Goal: Information Seeking & Learning: Learn about a topic

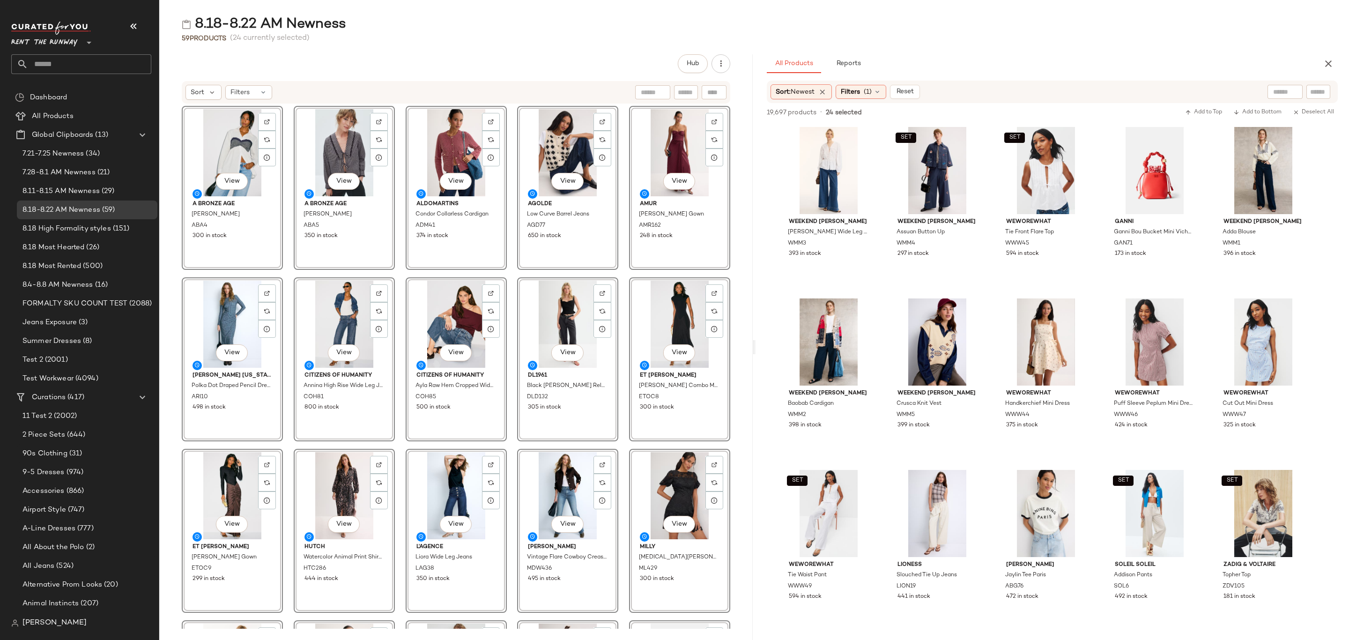
drag, startPoint x: 0, startPoint y: 0, endPoint x: 552, endPoint y: 118, distance: 564.8
click at [68, 115] on span "All Products" at bounding box center [53, 116] width 42 height 11
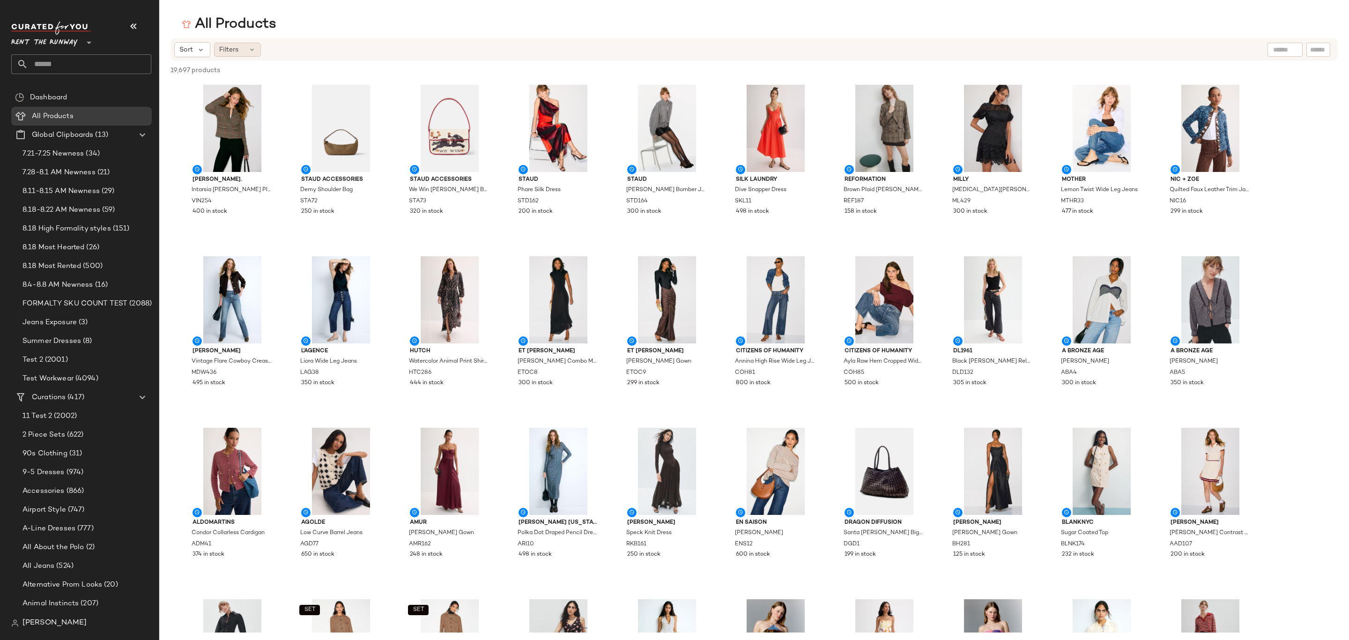
click at [237, 53] on span "Filters" at bounding box center [228, 50] width 19 height 10
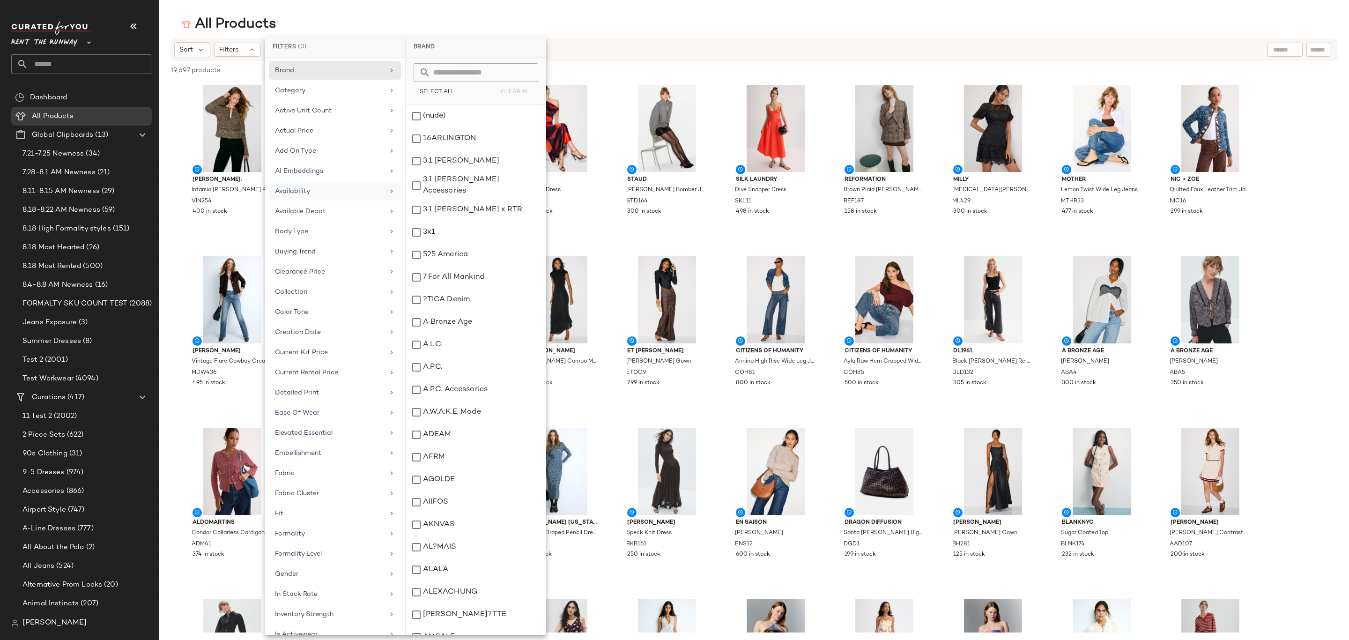
click at [328, 202] on div "Availability" at bounding box center [335, 211] width 133 height 18
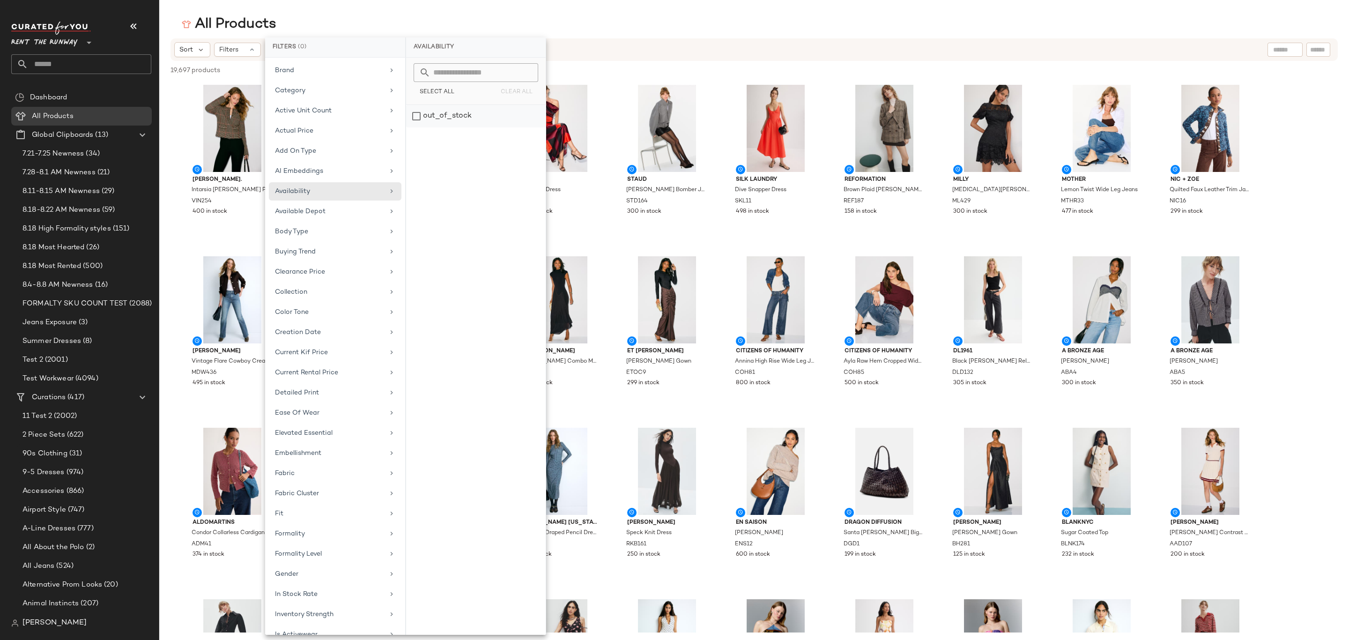
click at [483, 117] on div "out_of_stock" at bounding box center [476, 116] width 140 height 22
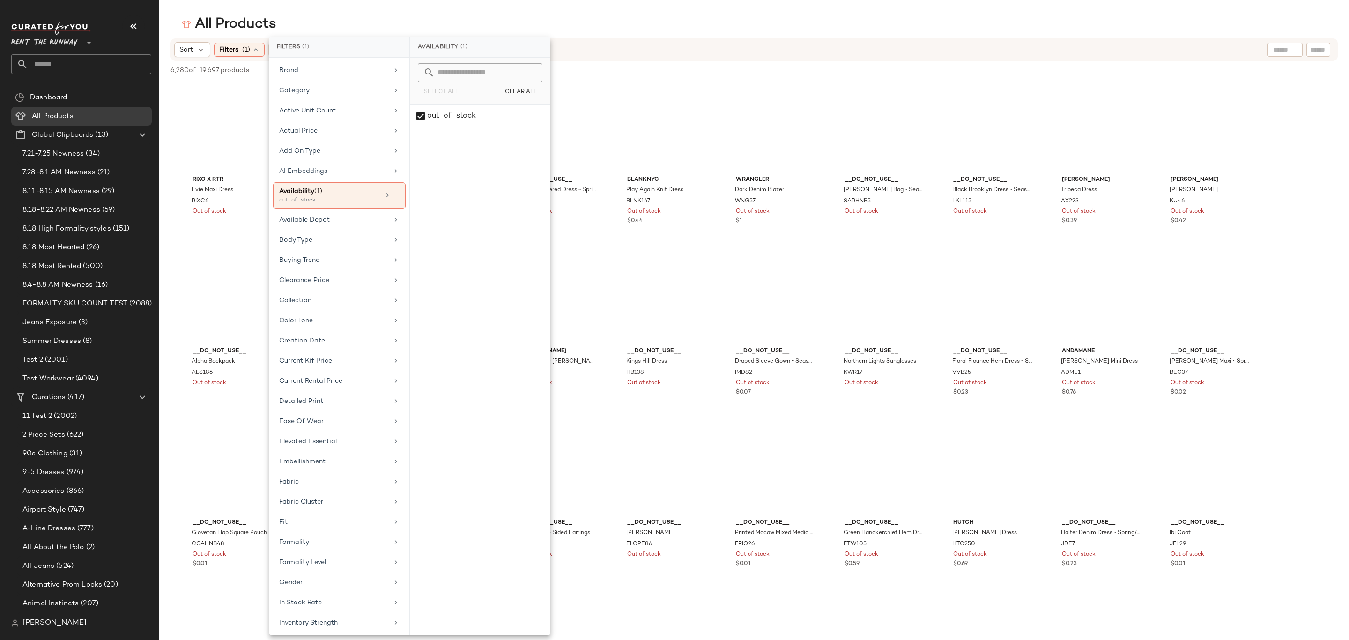
click at [857, 62] on div "6,280 of 19,697 products • 0 selected Deselect All" at bounding box center [754, 71] width 1190 height 21
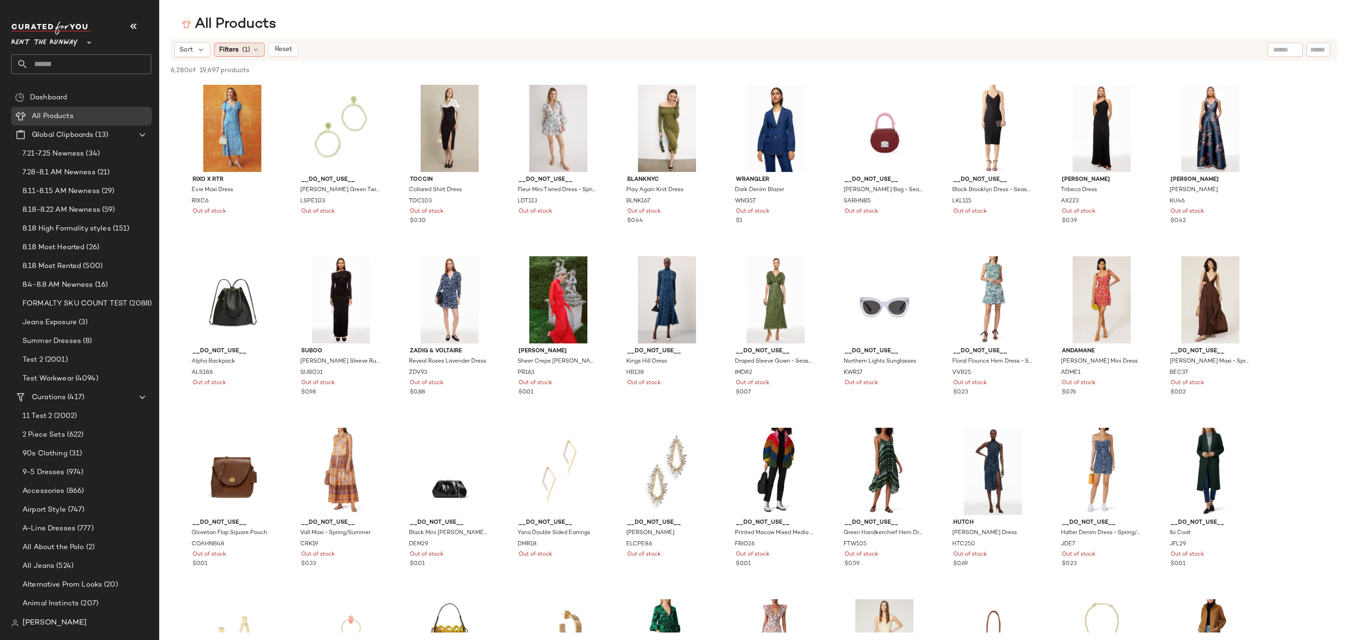
click at [235, 50] on span "Filters" at bounding box center [228, 50] width 19 height 10
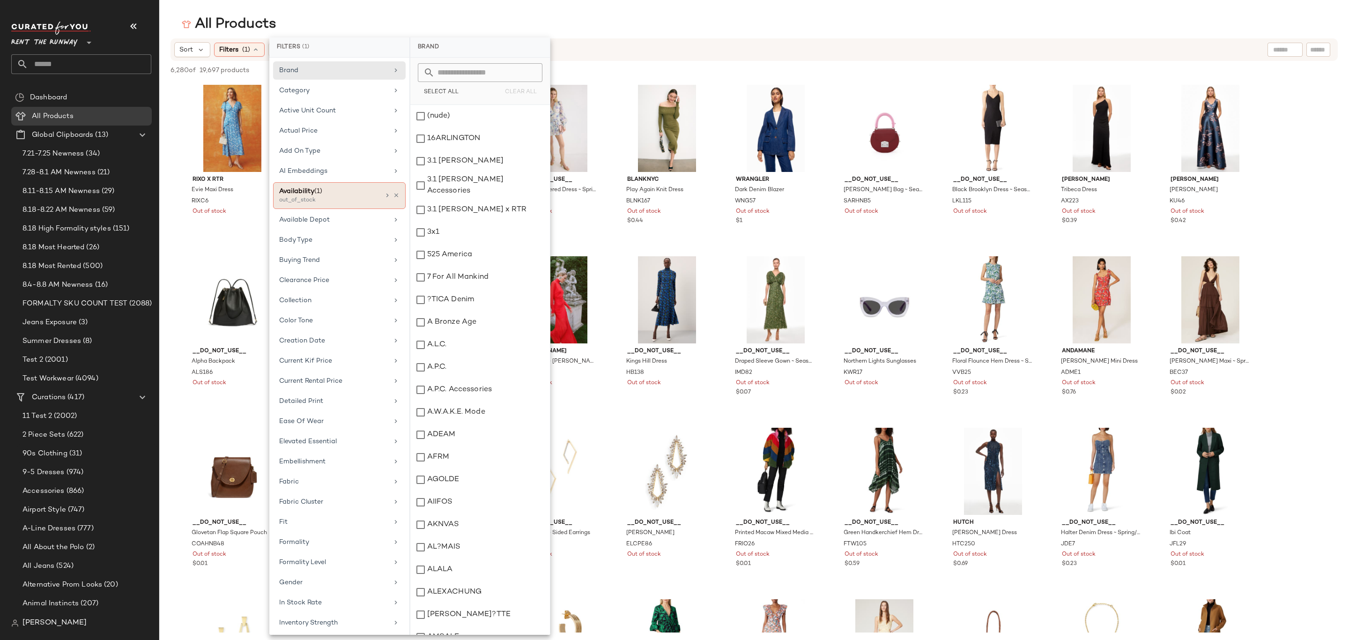
click at [384, 196] on icon at bounding box center [387, 195] width 7 height 7
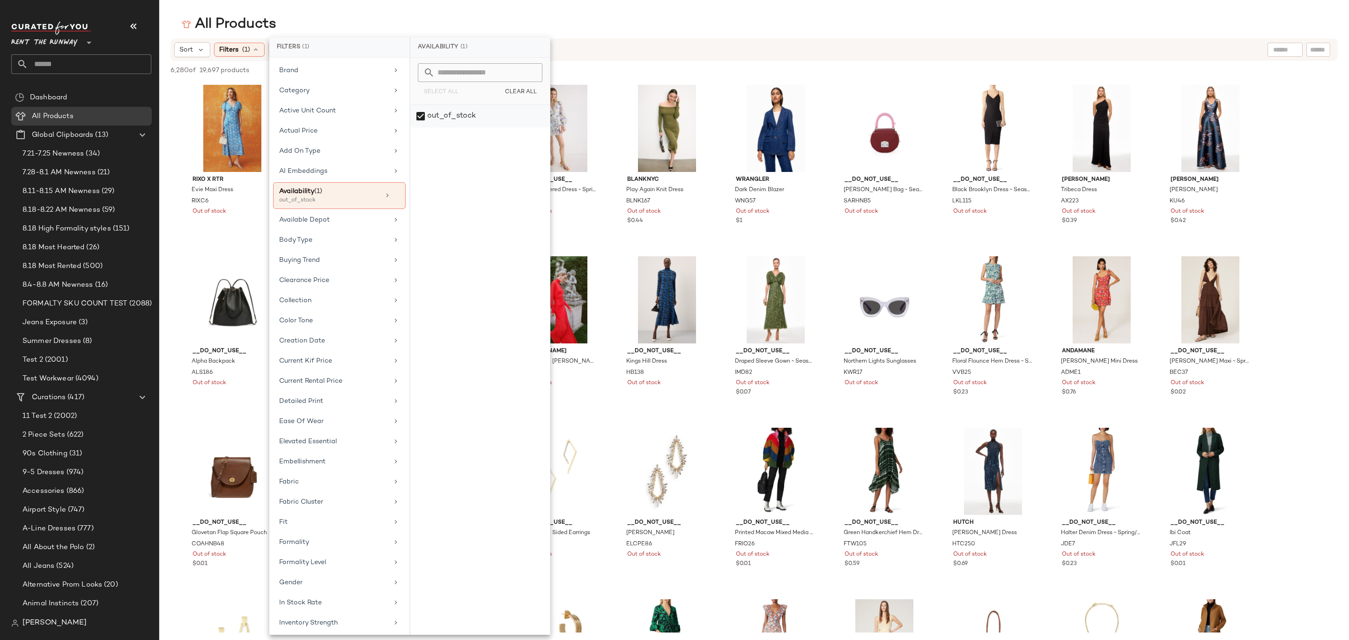
click at [484, 113] on div "out_of_stock" at bounding box center [480, 116] width 140 height 22
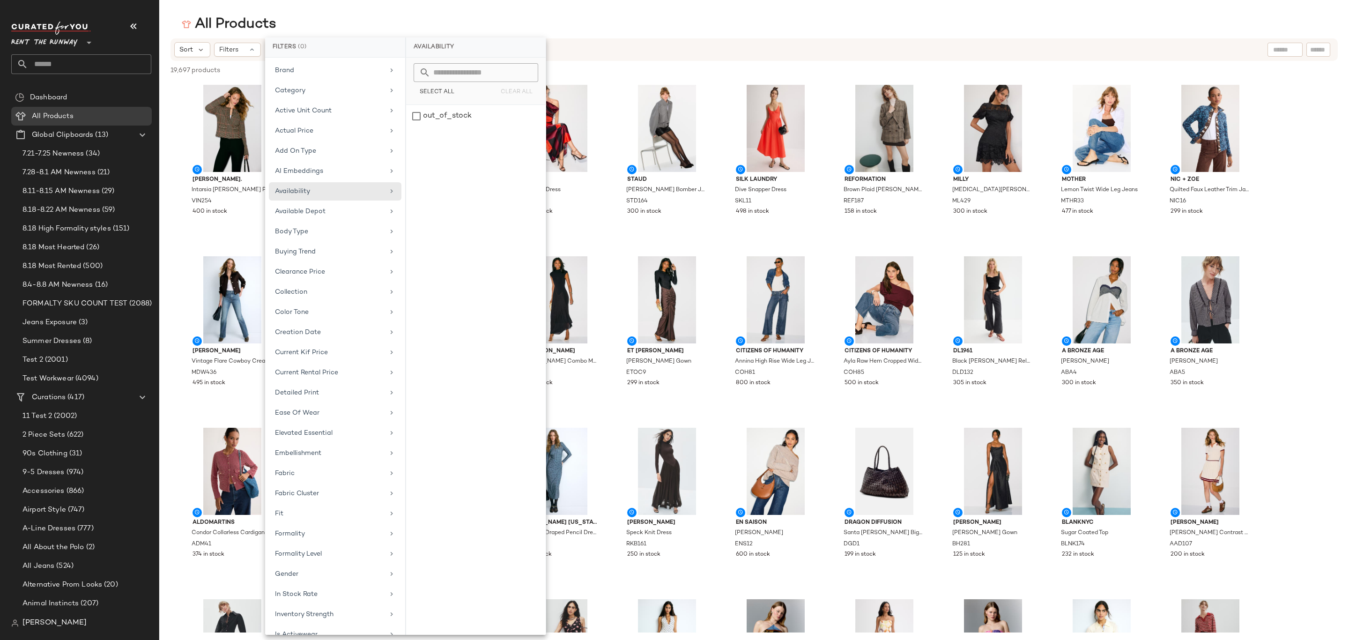
click at [651, 22] on div "All Products" at bounding box center [754, 24] width 1190 height 19
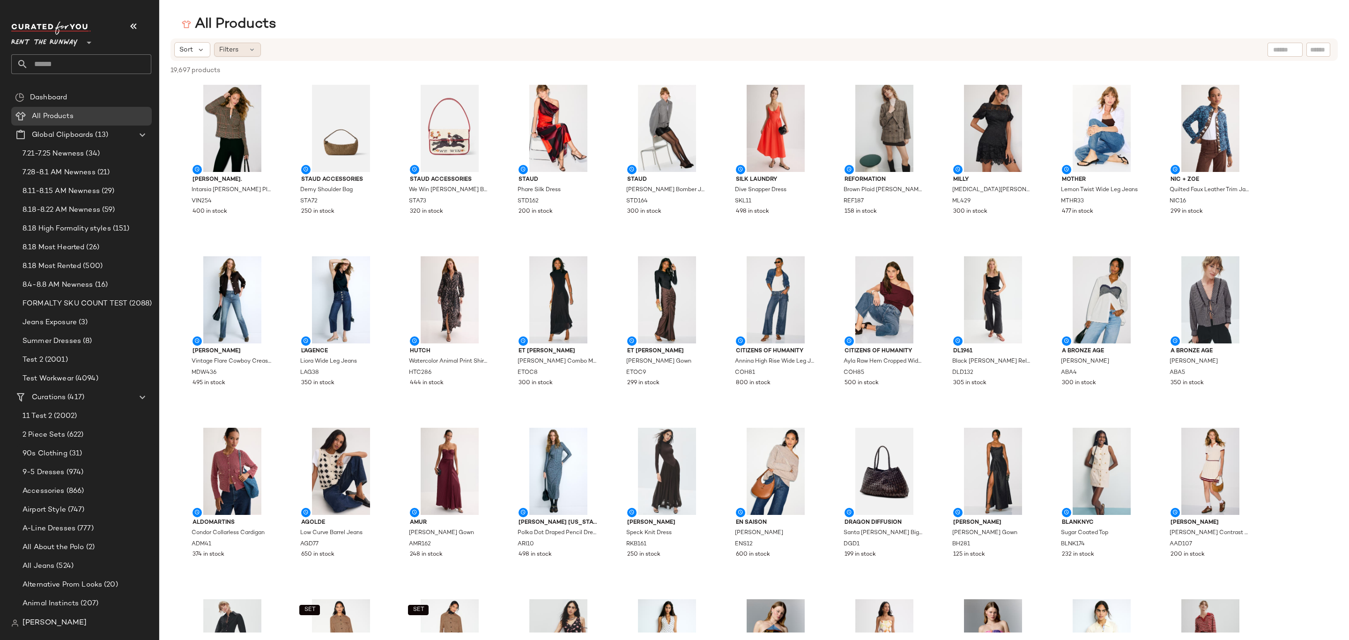
click at [249, 51] on icon at bounding box center [251, 49] width 7 height 7
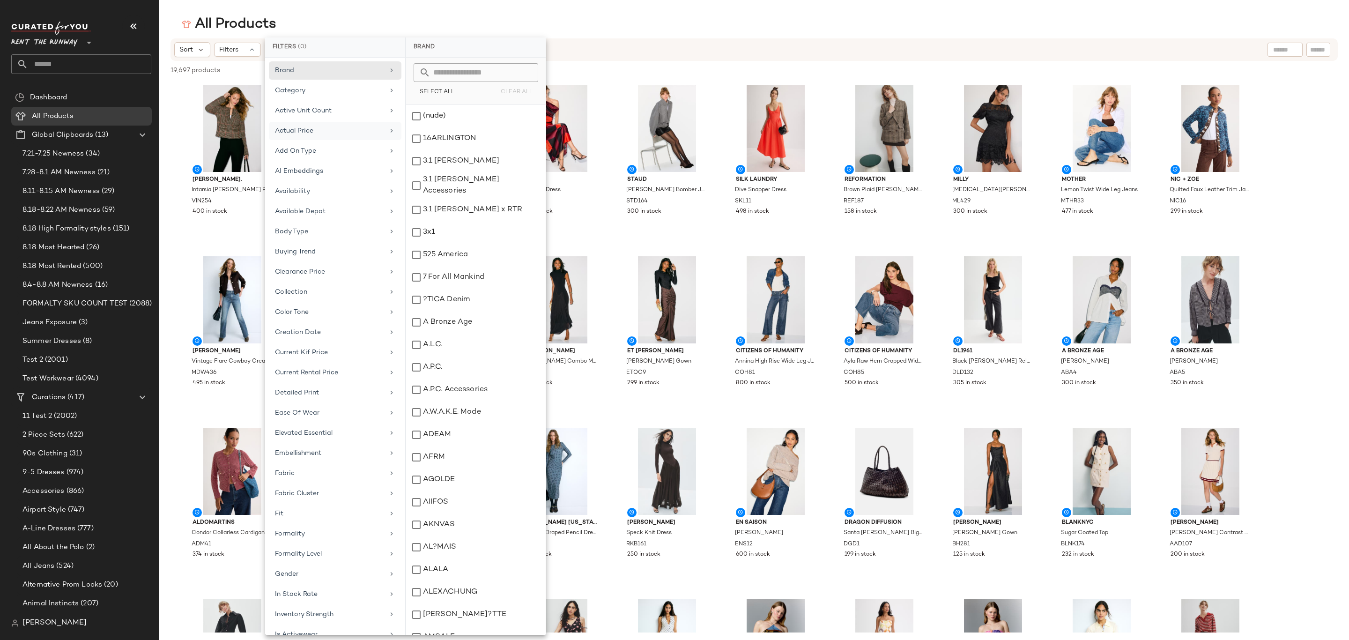
scroll to position [2951, 0]
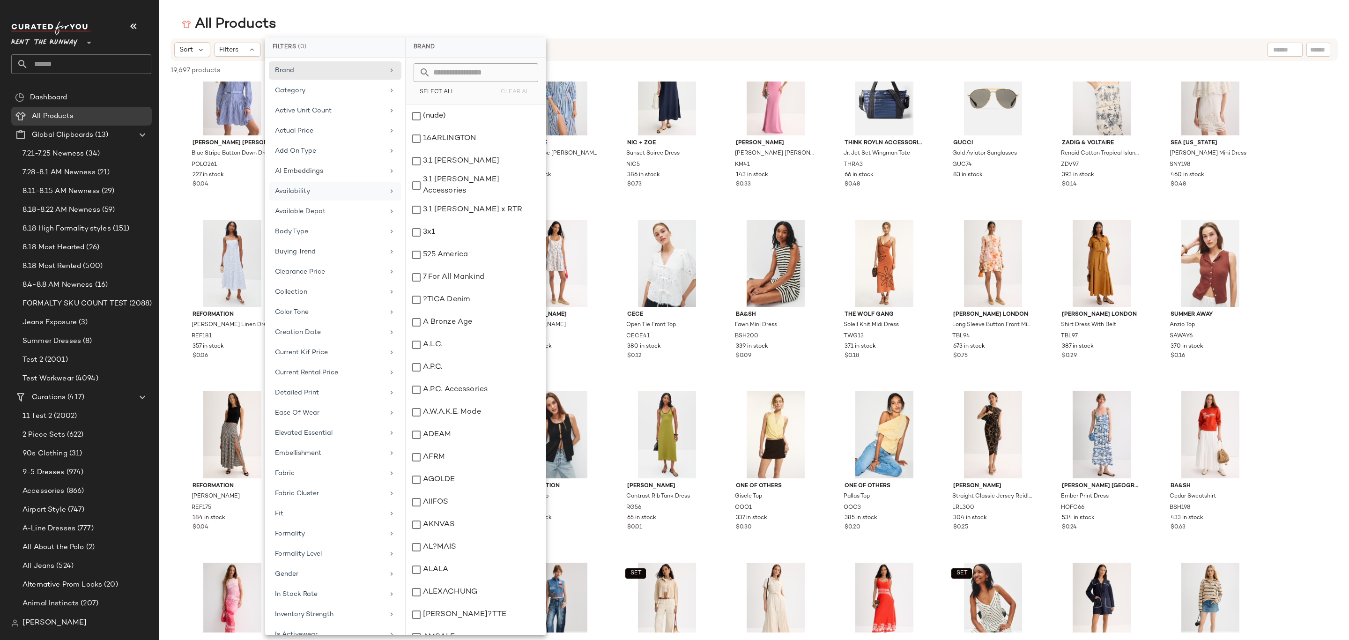
click at [357, 202] on div "Availability" at bounding box center [335, 211] width 133 height 18
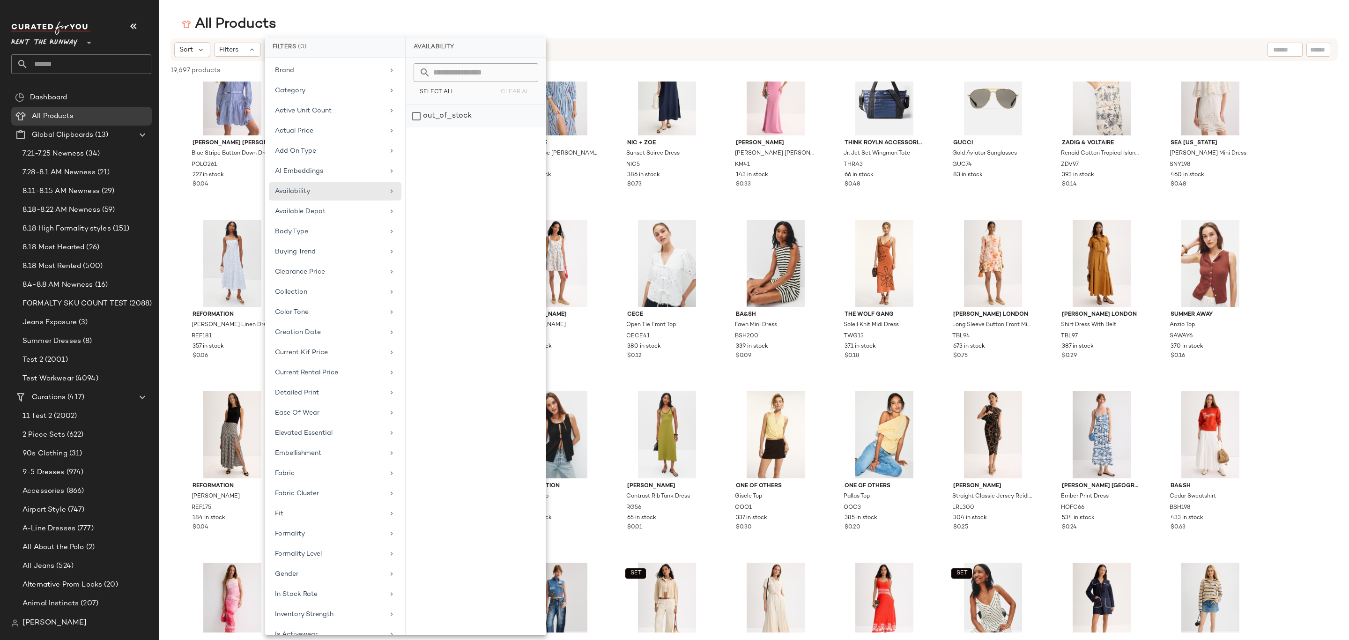
click at [472, 115] on div "out_of_stock" at bounding box center [476, 116] width 140 height 22
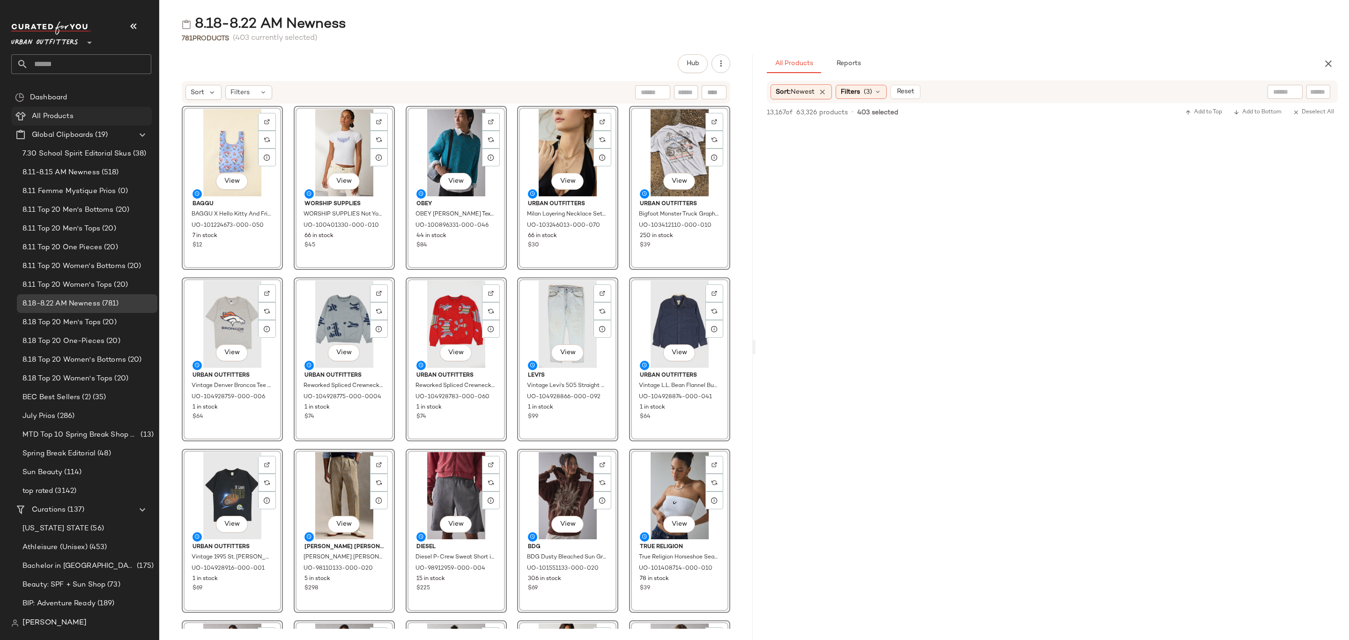
scroll to position [5832, 0]
drag, startPoint x: 95, startPoint y: 114, endPoint x: 103, endPoint y: 15, distance: 98.7
click at [95, 113] on div "All Products" at bounding box center [88, 116] width 119 height 11
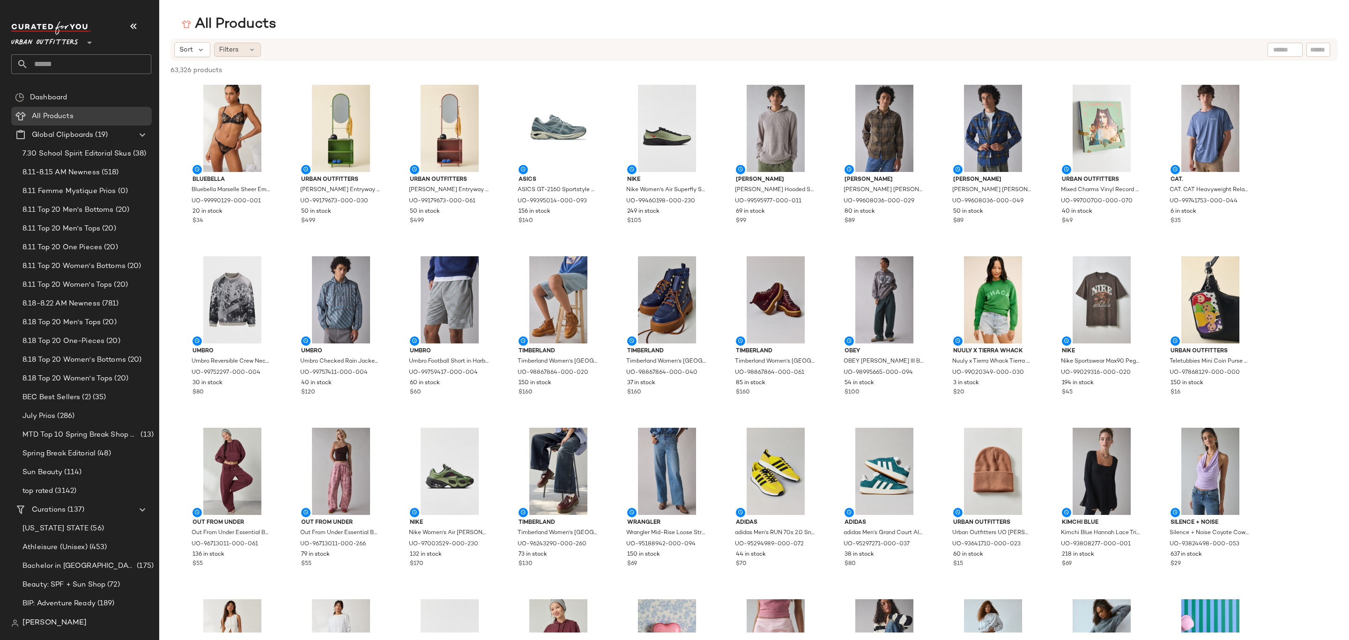
click at [232, 54] on span "Filters" at bounding box center [228, 50] width 19 height 10
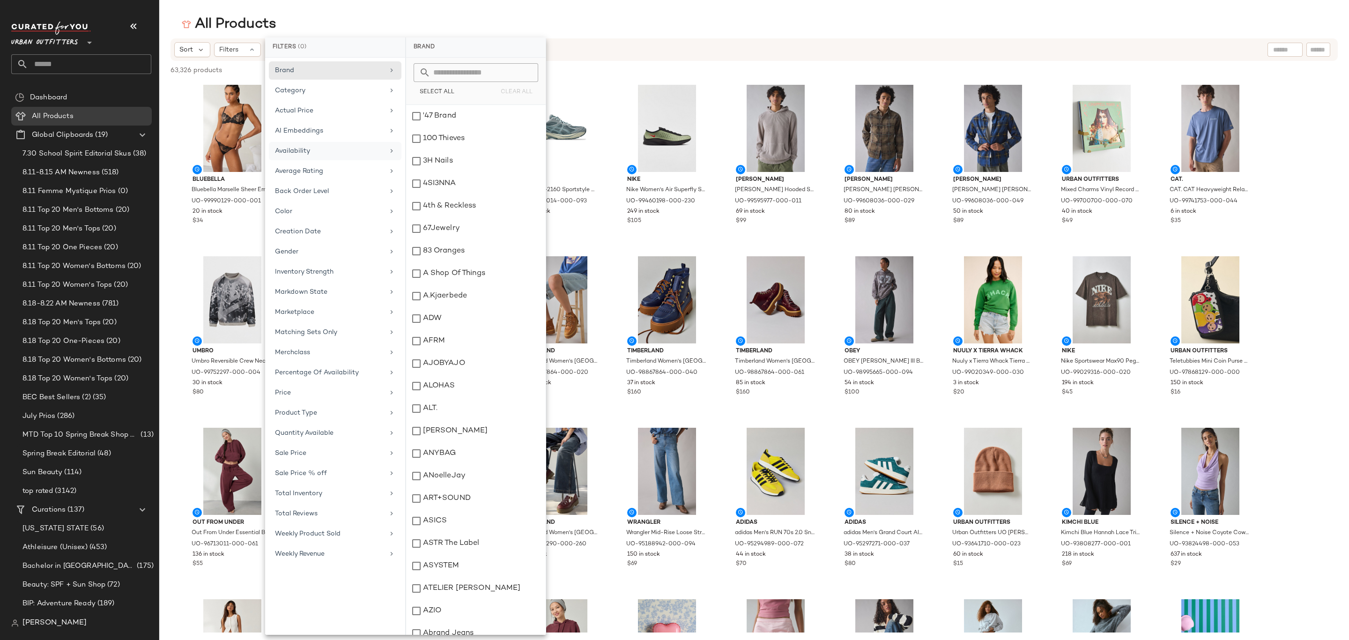
click at [342, 150] on div "Availability" at bounding box center [329, 151] width 109 height 10
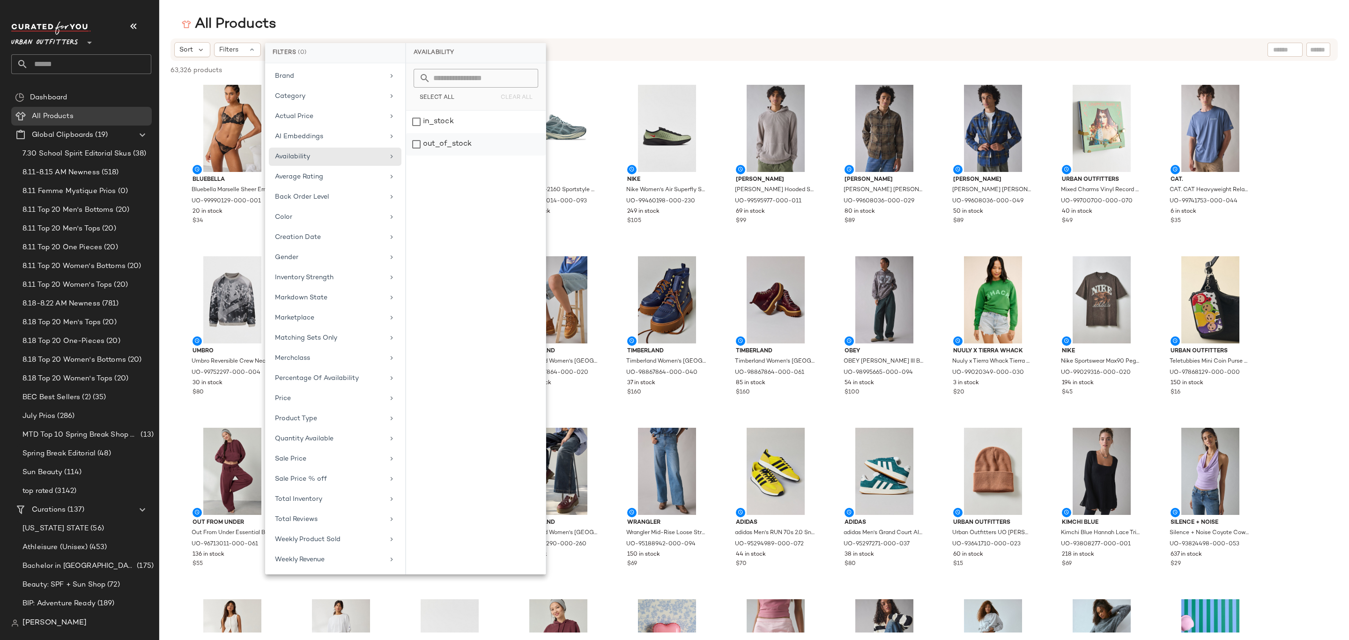
click at [506, 146] on div "out_of_stock" at bounding box center [476, 144] width 140 height 22
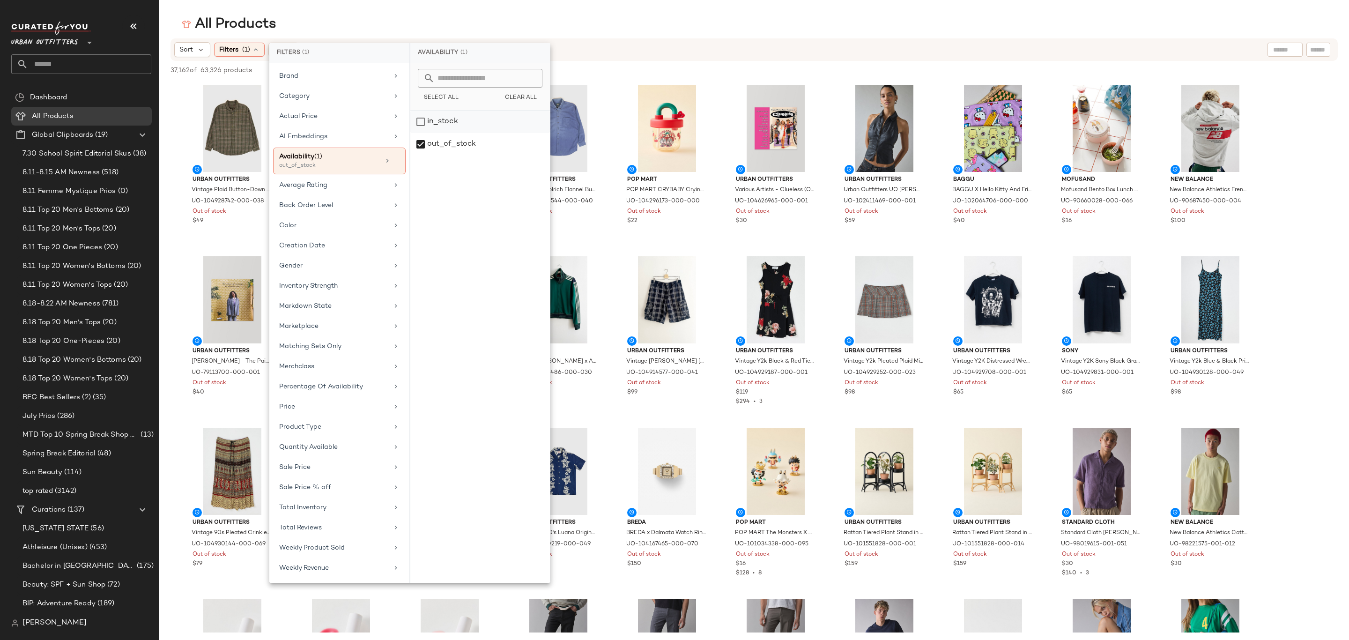
click at [431, 143] on div "out_of_stock" at bounding box center [480, 144] width 140 height 22
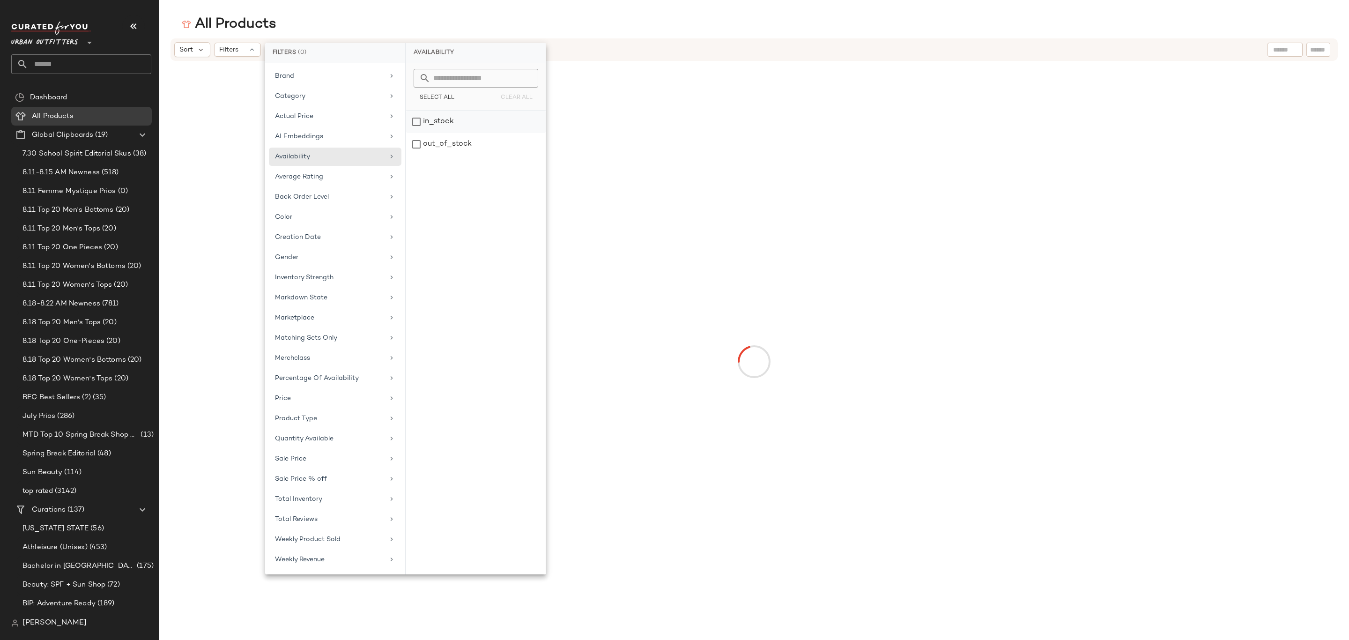
click at [444, 133] on div "in_stock" at bounding box center [476, 144] width 140 height 22
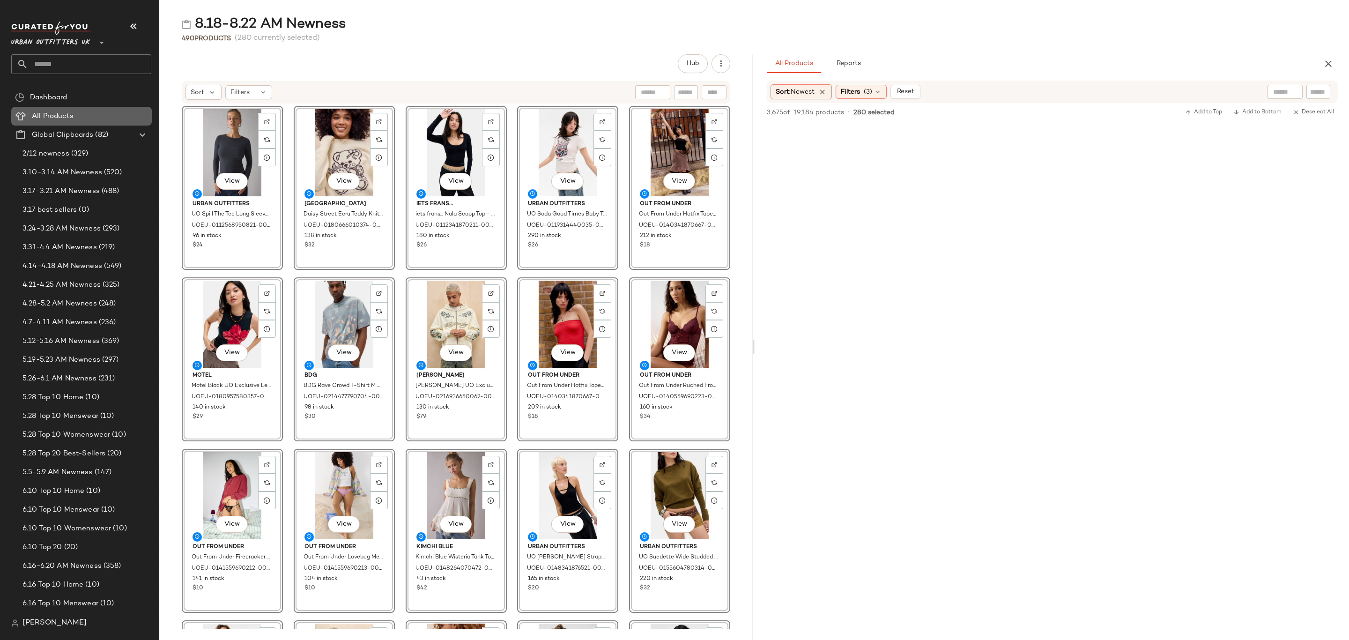
click at [97, 121] on div "All Products" at bounding box center [88, 116] width 119 height 11
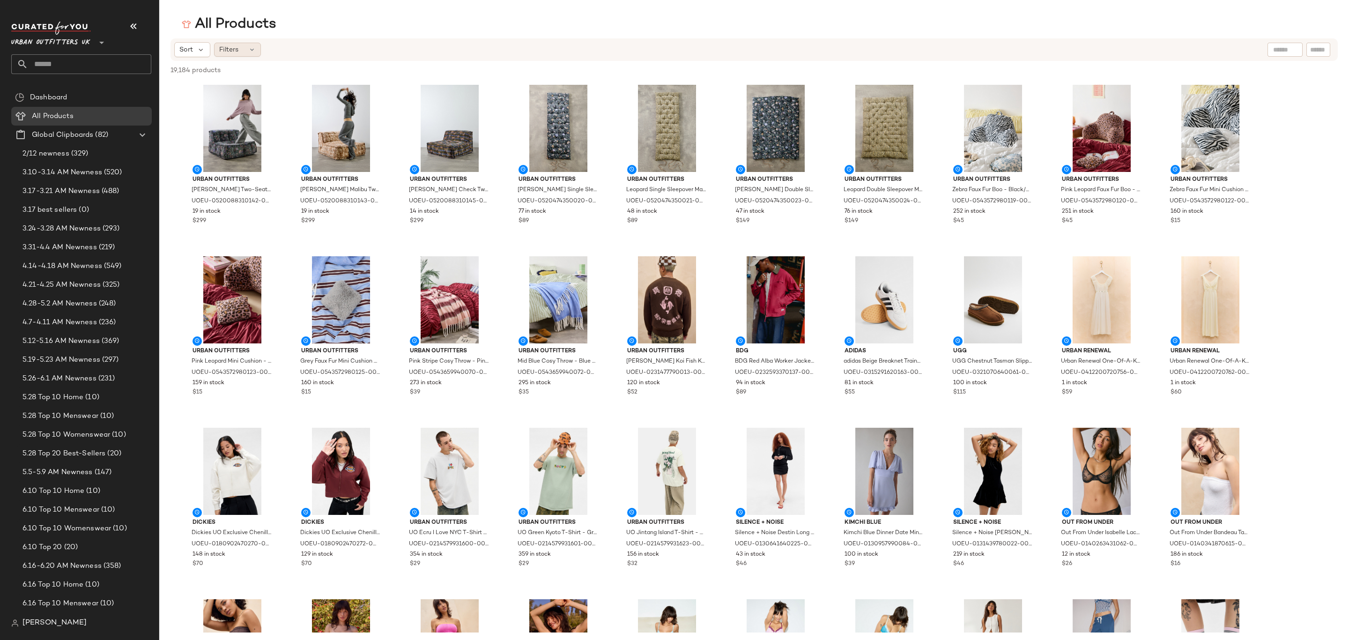
click at [248, 48] on icon at bounding box center [251, 49] width 7 height 7
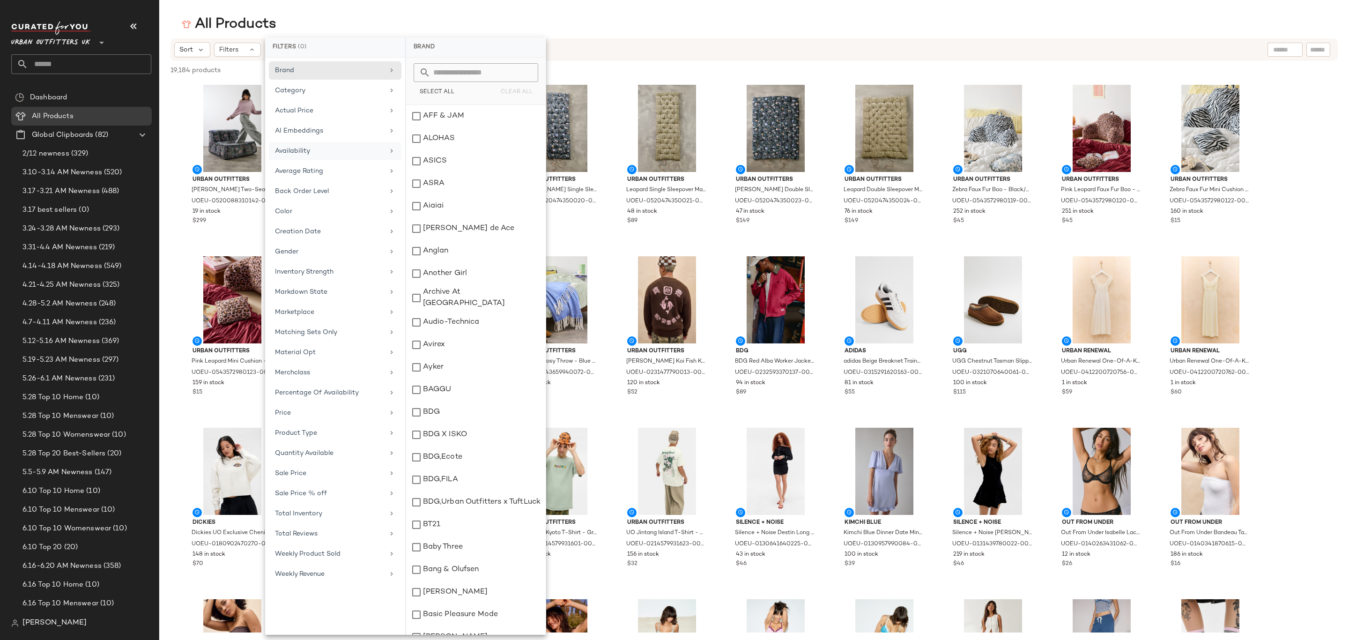
click at [339, 162] on div "Availability" at bounding box center [335, 171] width 133 height 18
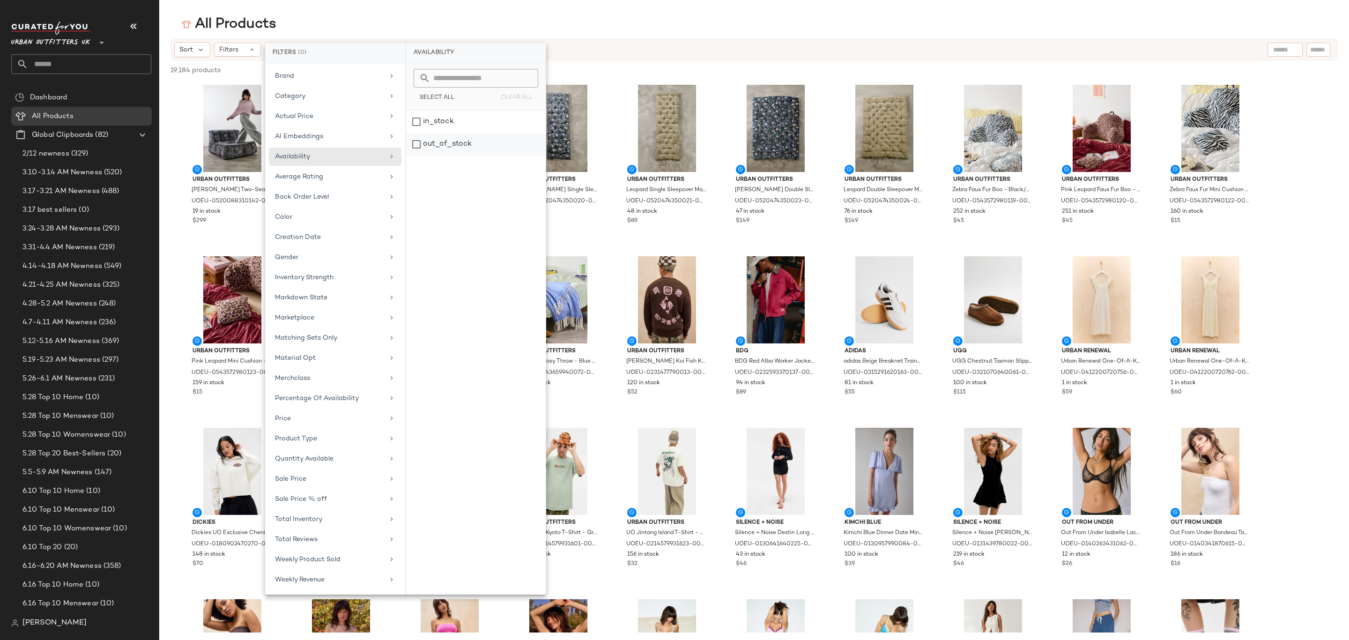
click at [461, 142] on div "out_of_stock" at bounding box center [476, 144] width 140 height 22
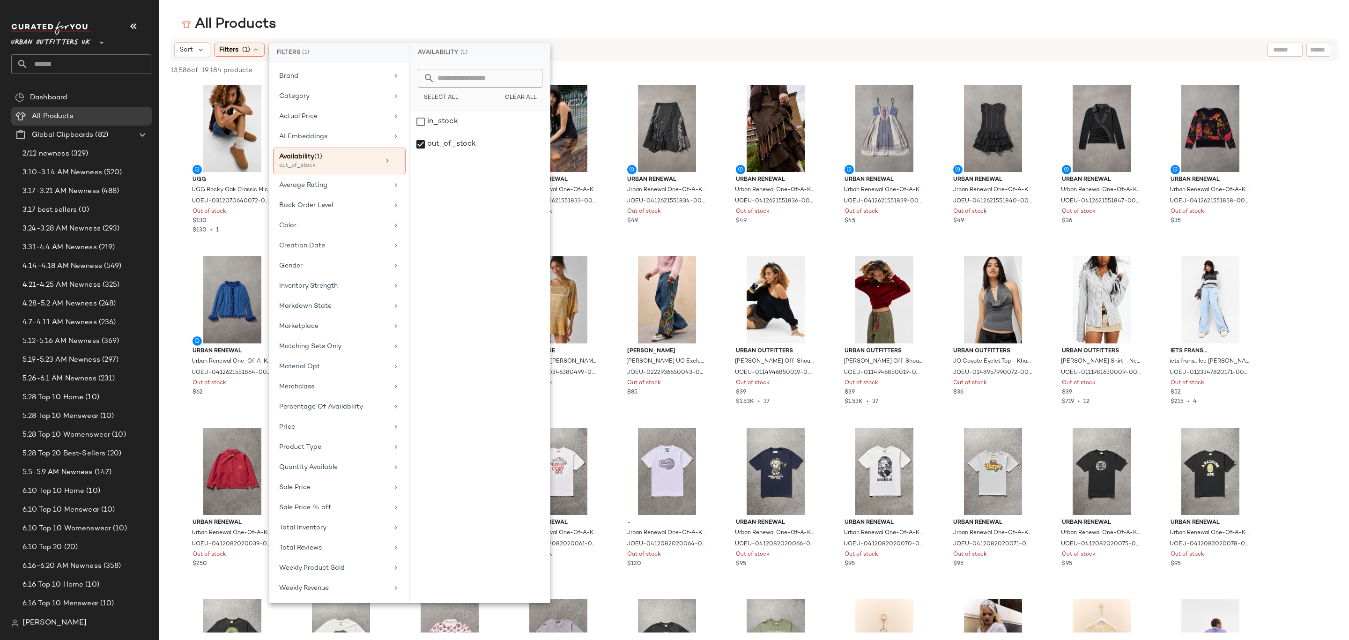
click at [508, 2] on main "All Products Sort Filters (1) Reset 13,586 of 19,184 products • 0 selected Dese…" at bounding box center [674, 320] width 1349 height 640
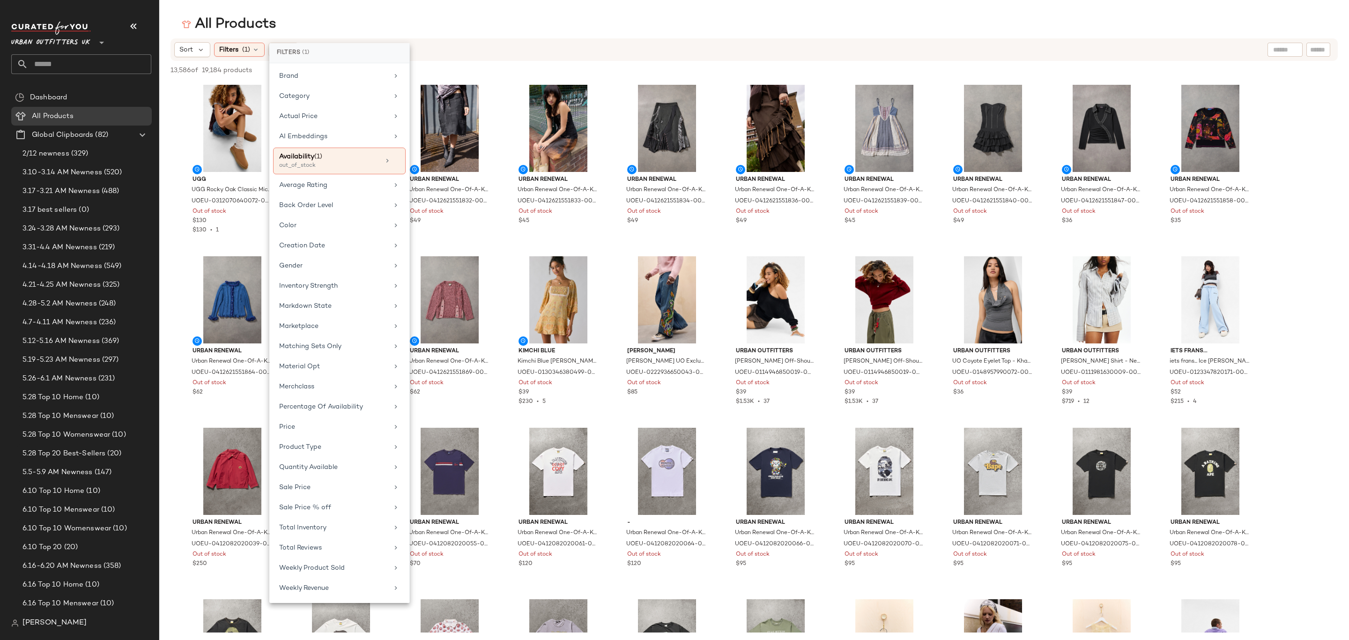
click at [506, 15] on div "All Products" at bounding box center [754, 24] width 1190 height 19
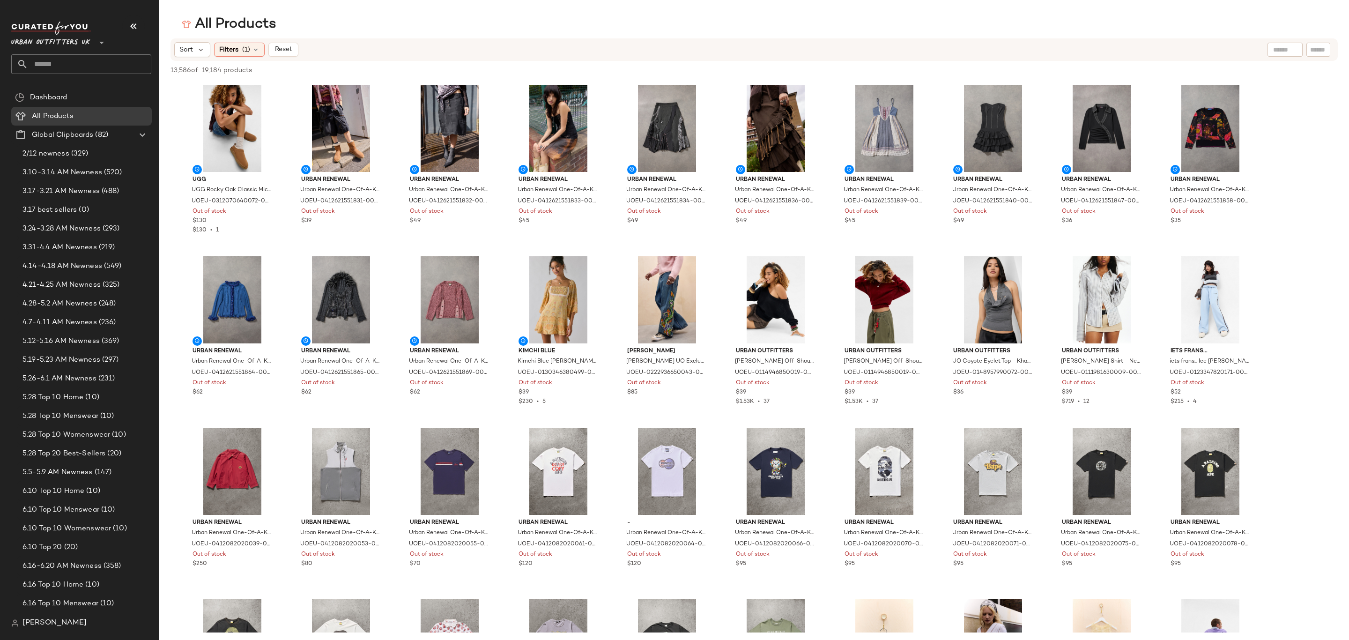
click at [252, 46] on icon at bounding box center [255, 49] width 7 height 7
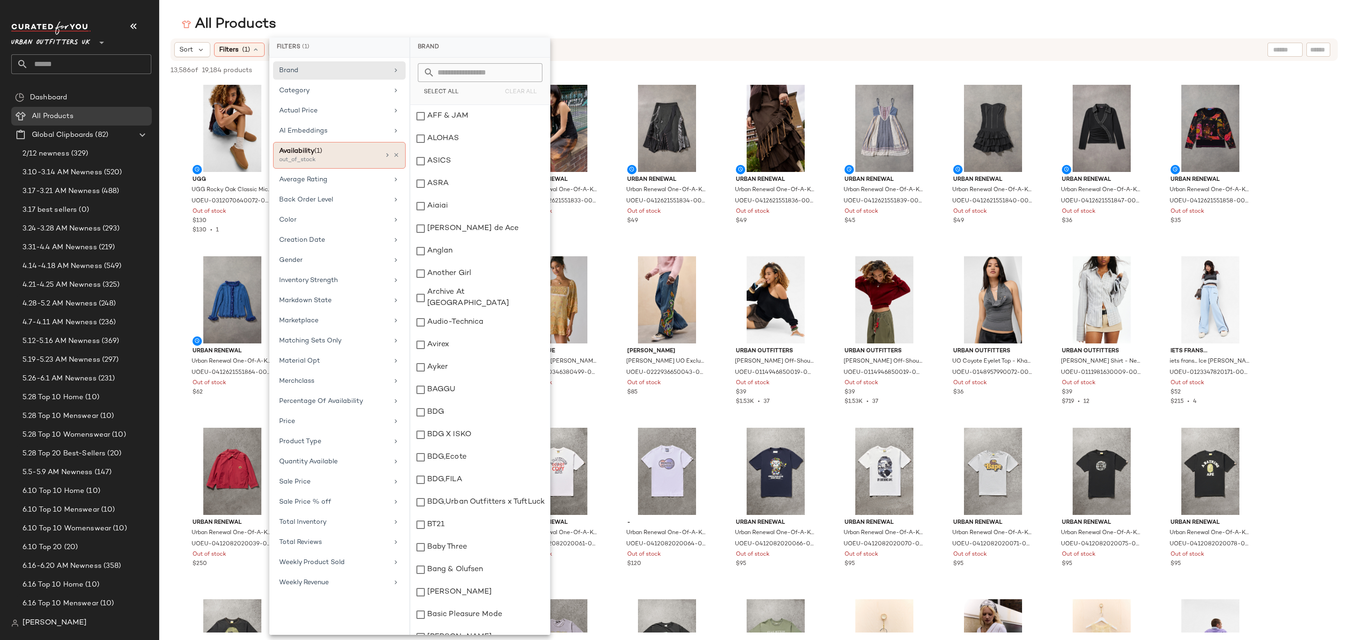
click at [353, 160] on div "out_of_stock" at bounding box center [326, 160] width 94 height 8
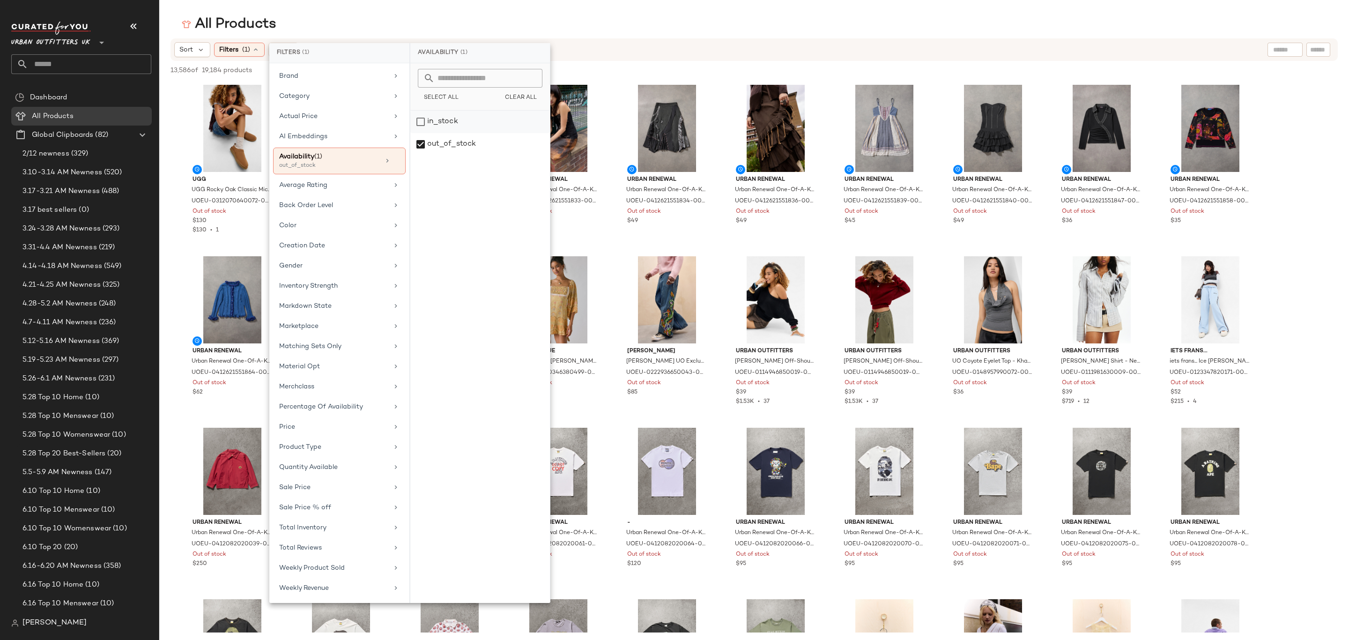
click at [447, 141] on div "out_of_stock" at bounding box center [480, 144] width 140 height 22
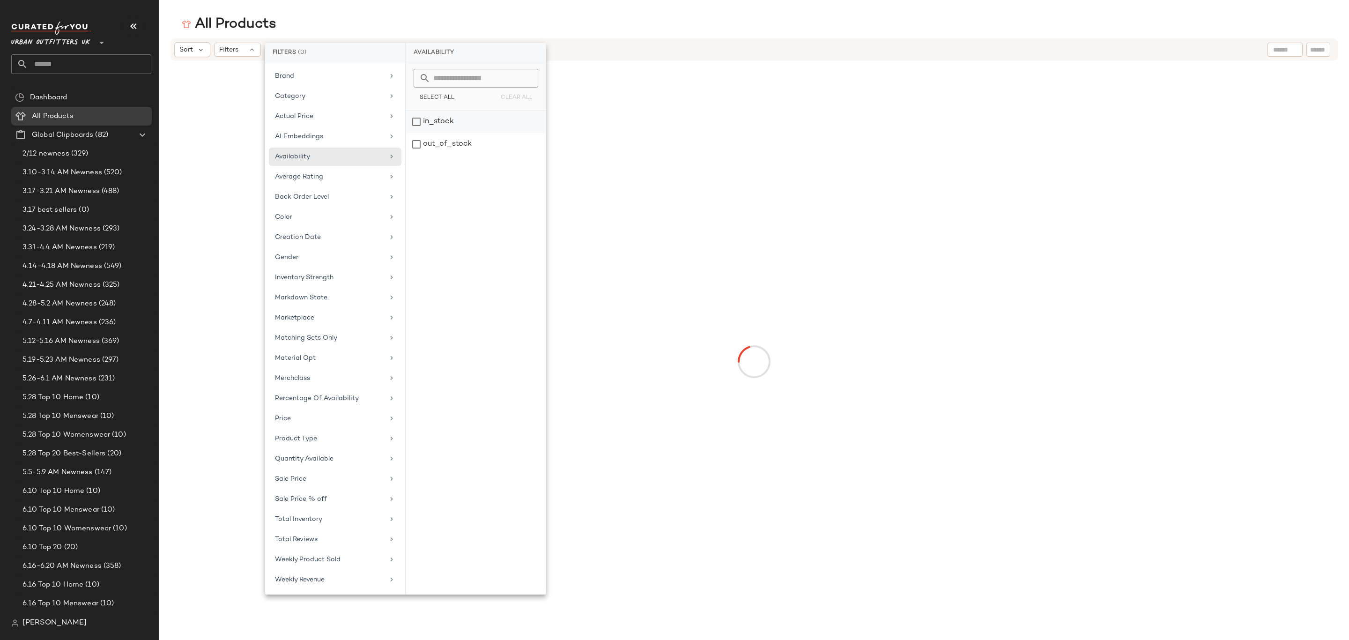
click at [449, 133] on div "in_stock" at bounding box center [476, 144] width 140 height 22
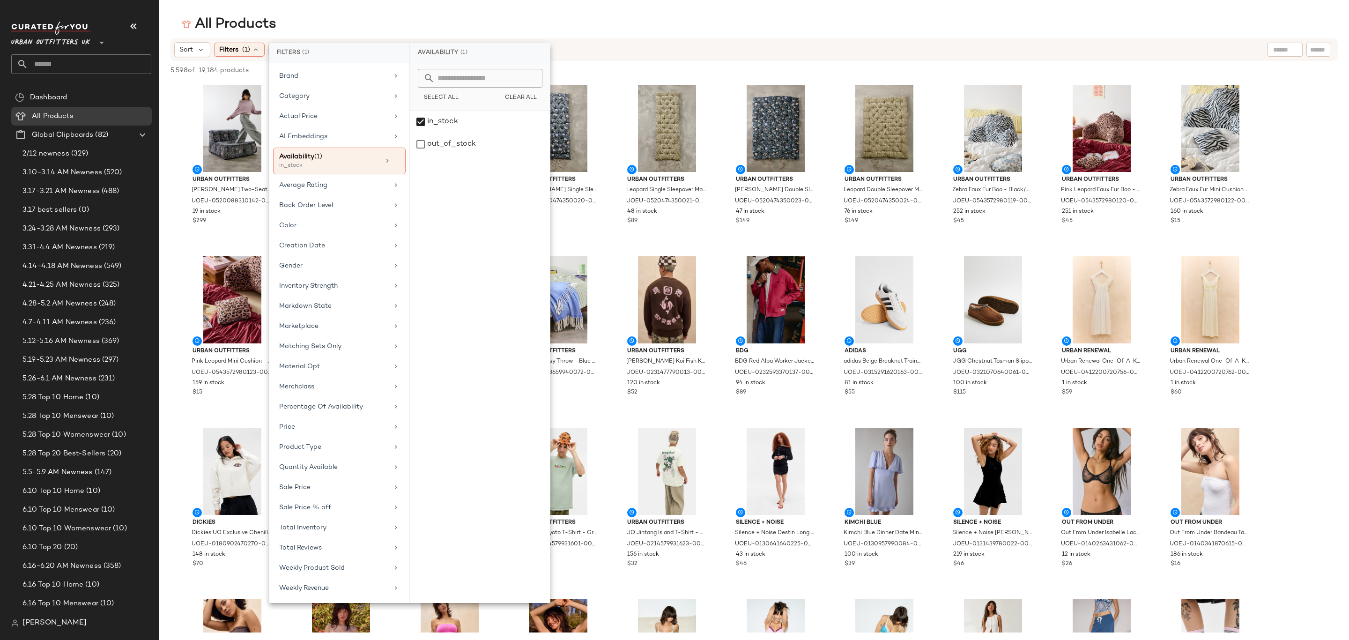
click at [732, 25] on div "All Products" at bounding box center [754, 24] width 1190 height 19
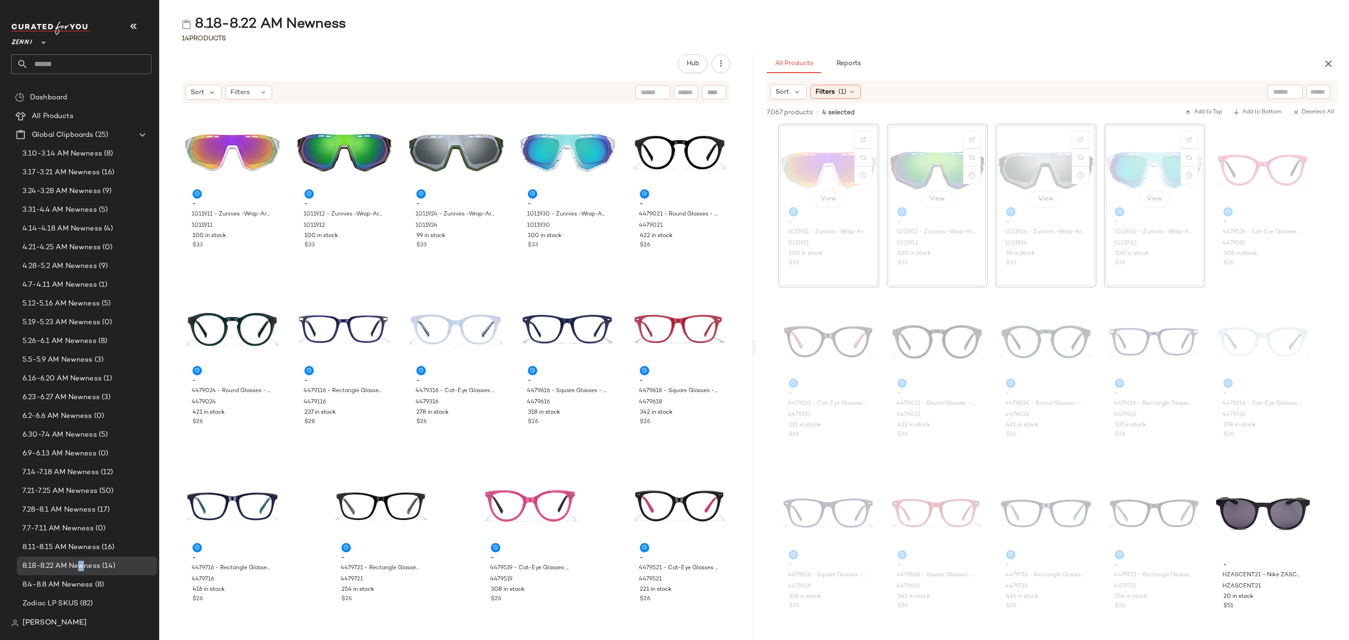
scroll to position [351, 0]
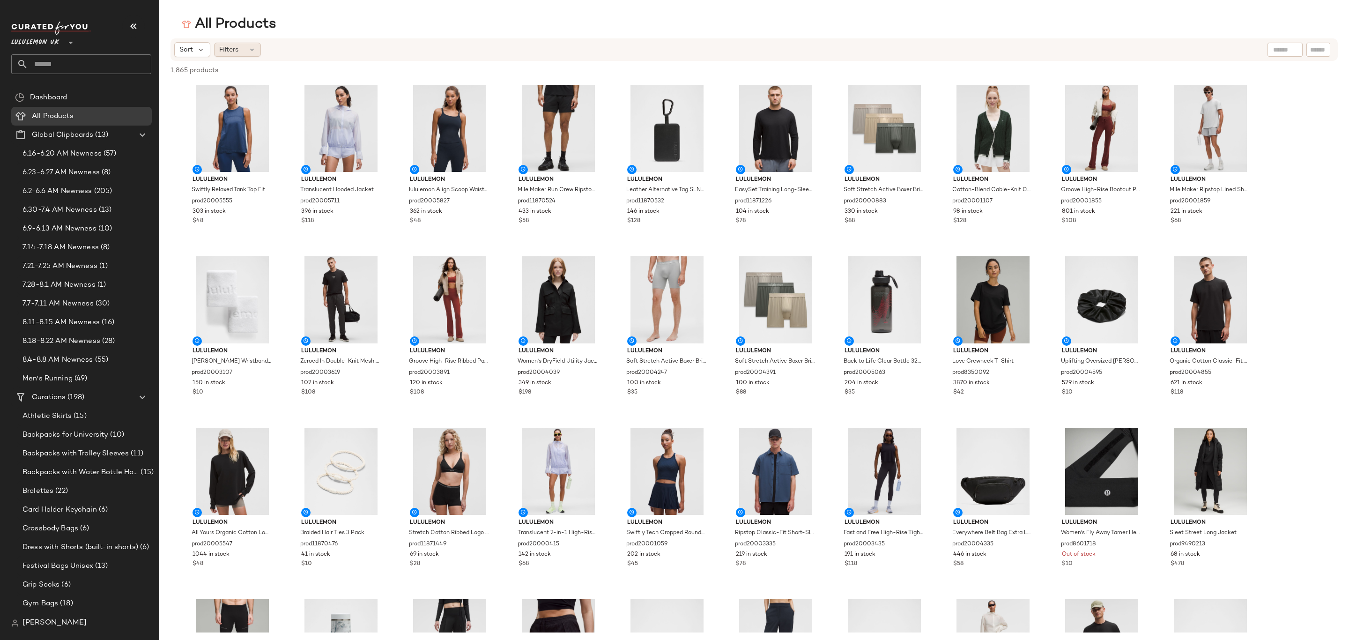
click at [253, 53] on div "Filters" at bounding box center [237, 50] width 47 height 14
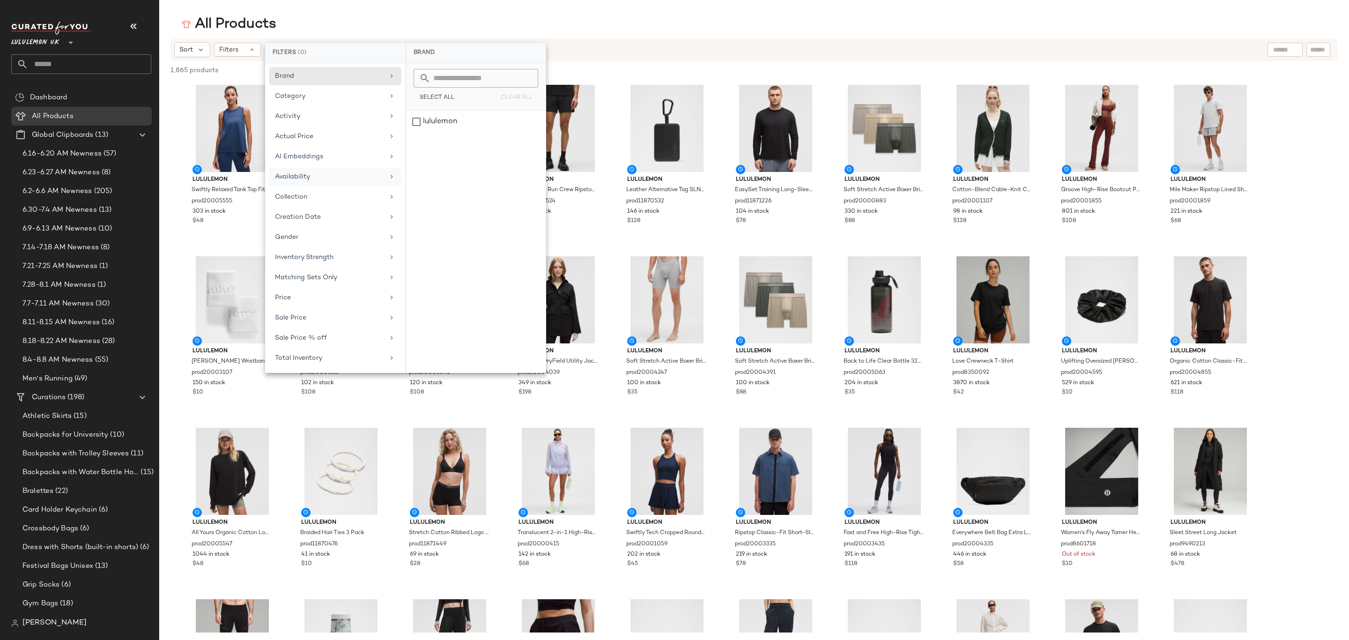
click at [327, 178] on div "Availability" at bounding box center [329, 177] width 109 height 10
click at [431, 145] on div "out_of_stock" at bounding box center [476, 144] width 140 height 22
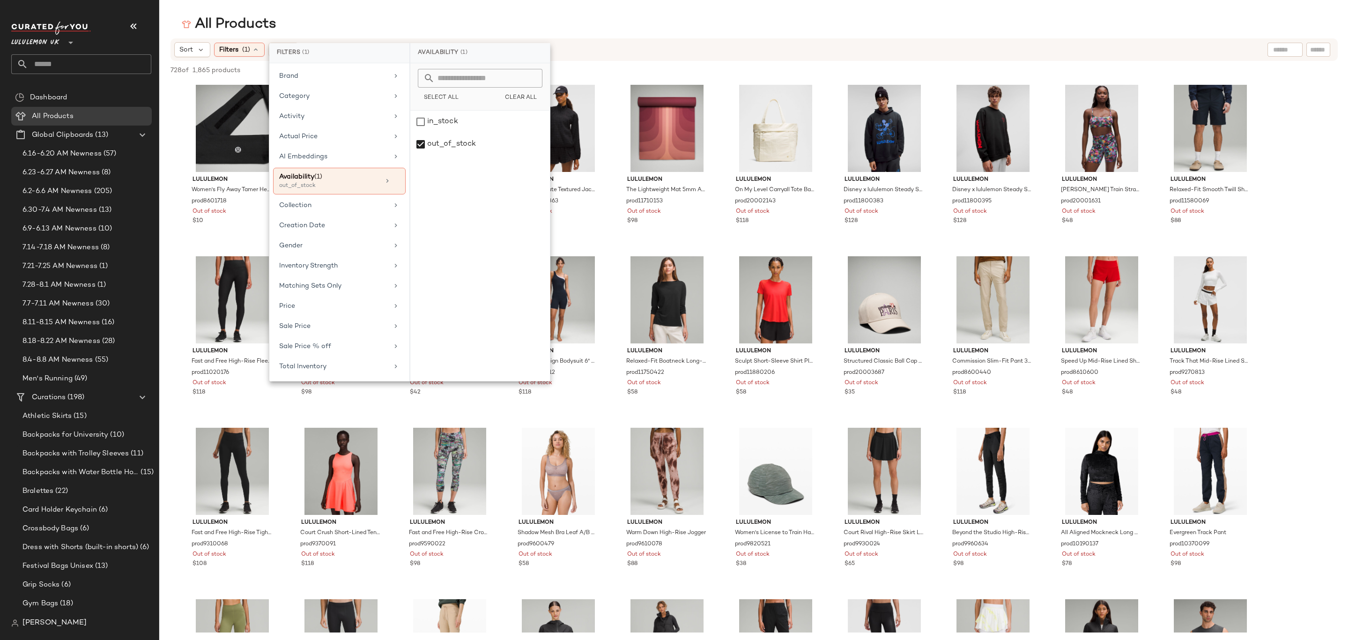
click at [934, 35] on div "All Products Sort Filters (1) Reset 728 of 1,865 products • 0 selected Deselect…" at bounding box center [674, 327] width 1349 height 625
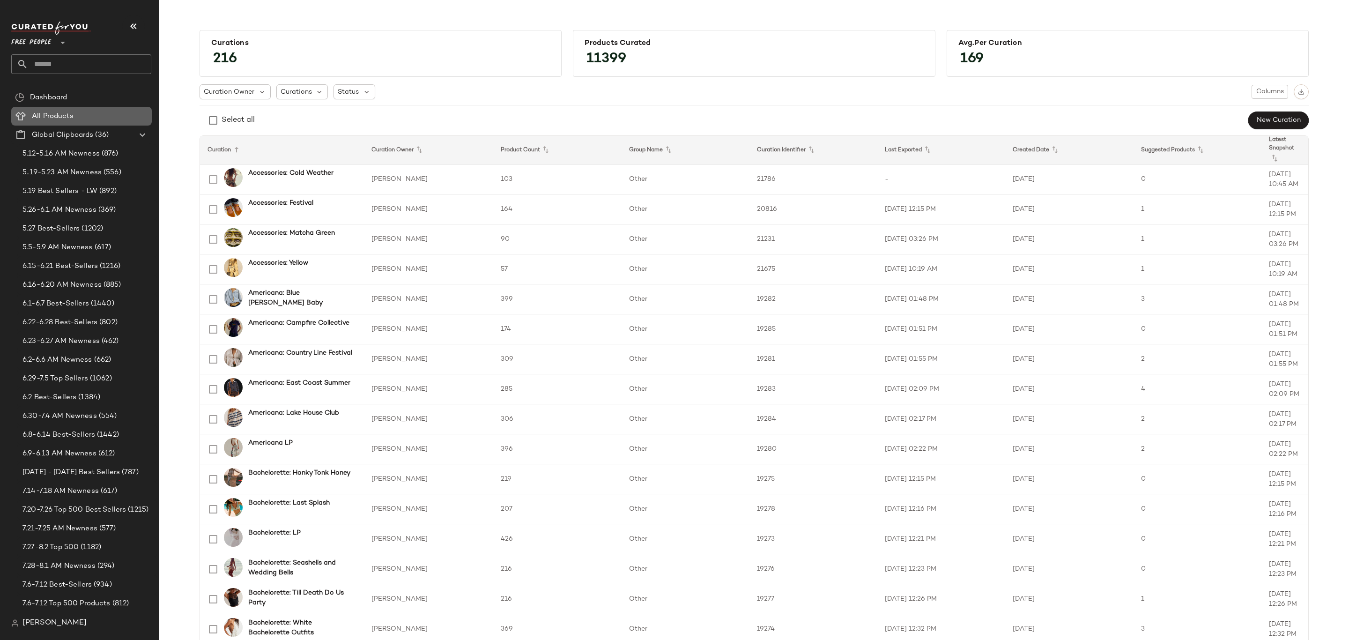
click at [55, 113] on span "All Products" at bounding box center [53, 116] width 42 height 11
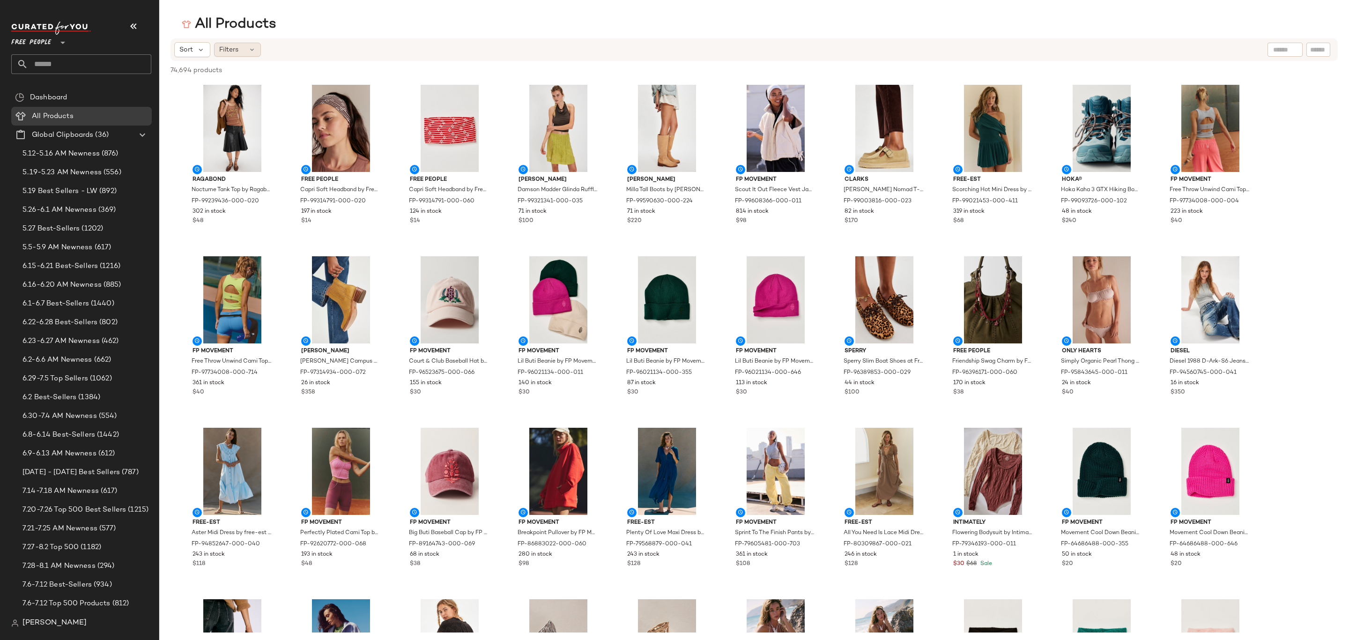
click at [249, 53] on div "Filters" at bounding box center [237, 50] width 47 height 14
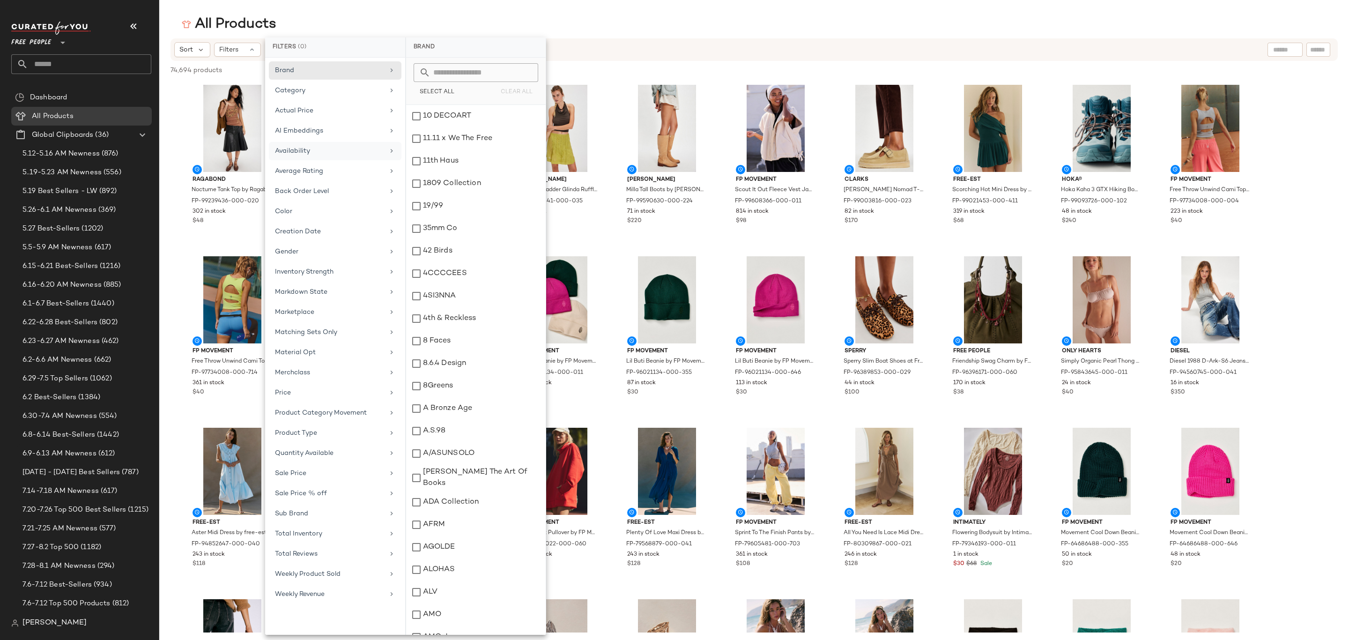
click at [349, 162] on div "Availability" at bounding box center [335, 171] width 133 height 18
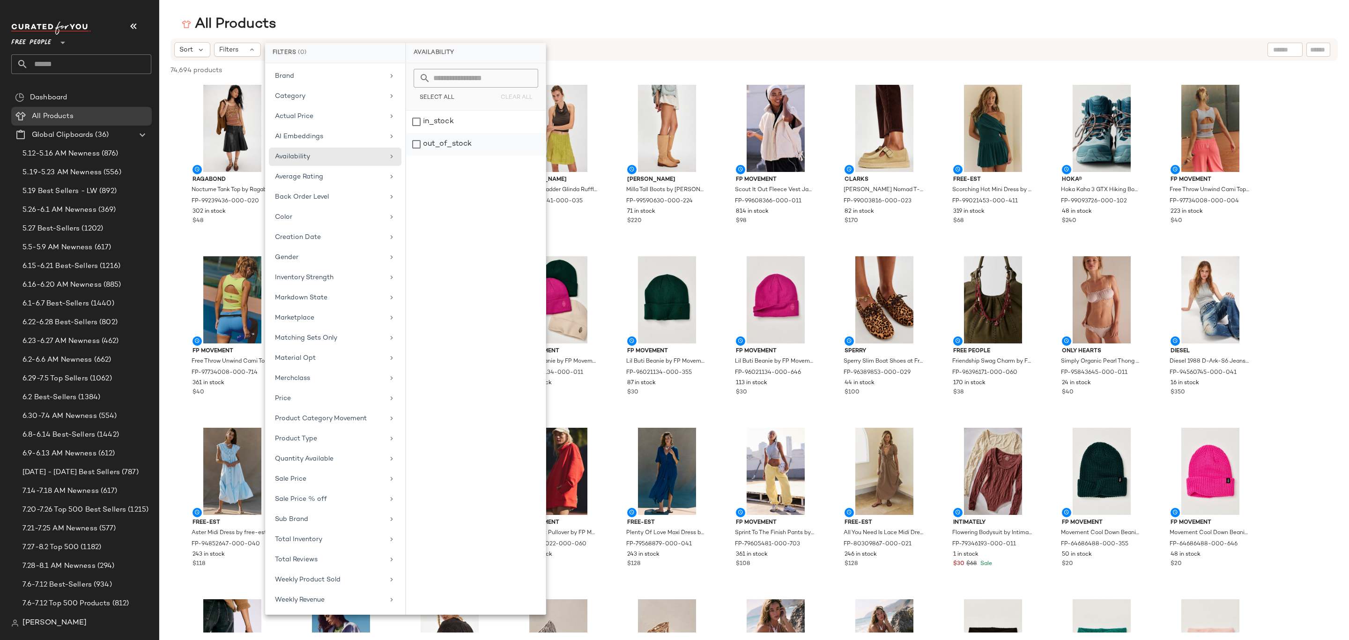
click at [463, 145] on div "out_of_stock" at bounding box center [476, 144] width 140 height 22
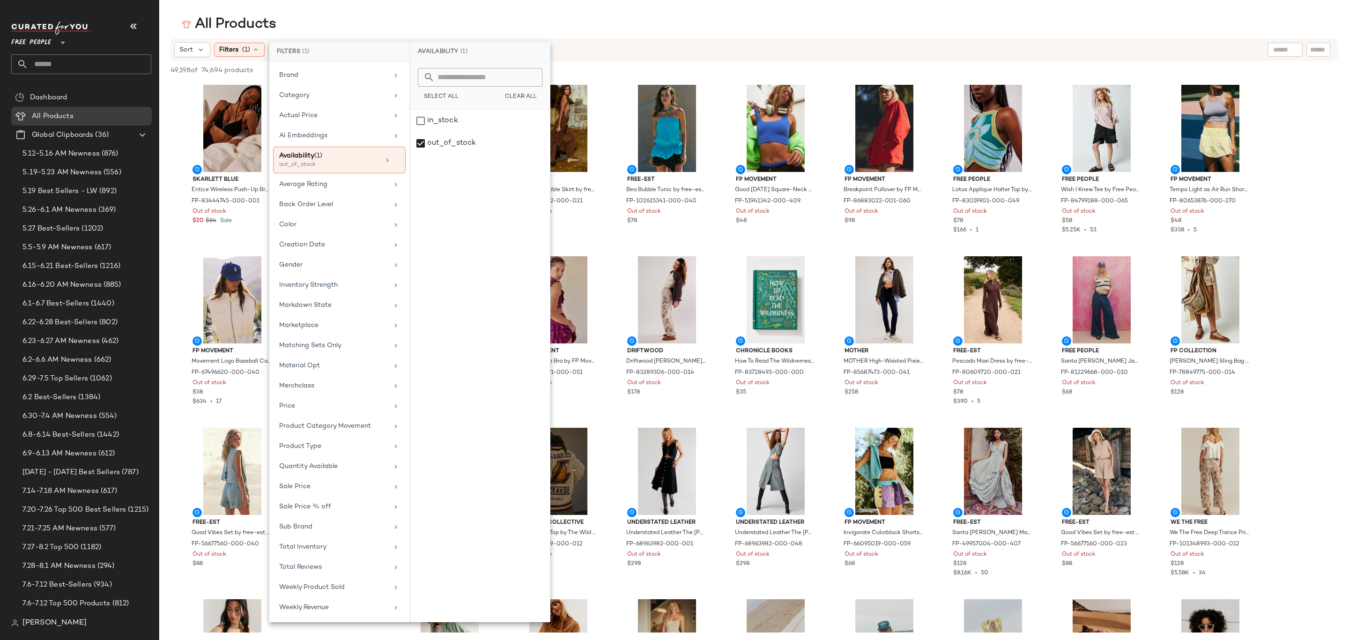
click at [807, 26] on div "All Products" at bounding box center [754, 24] width 1190 height 19
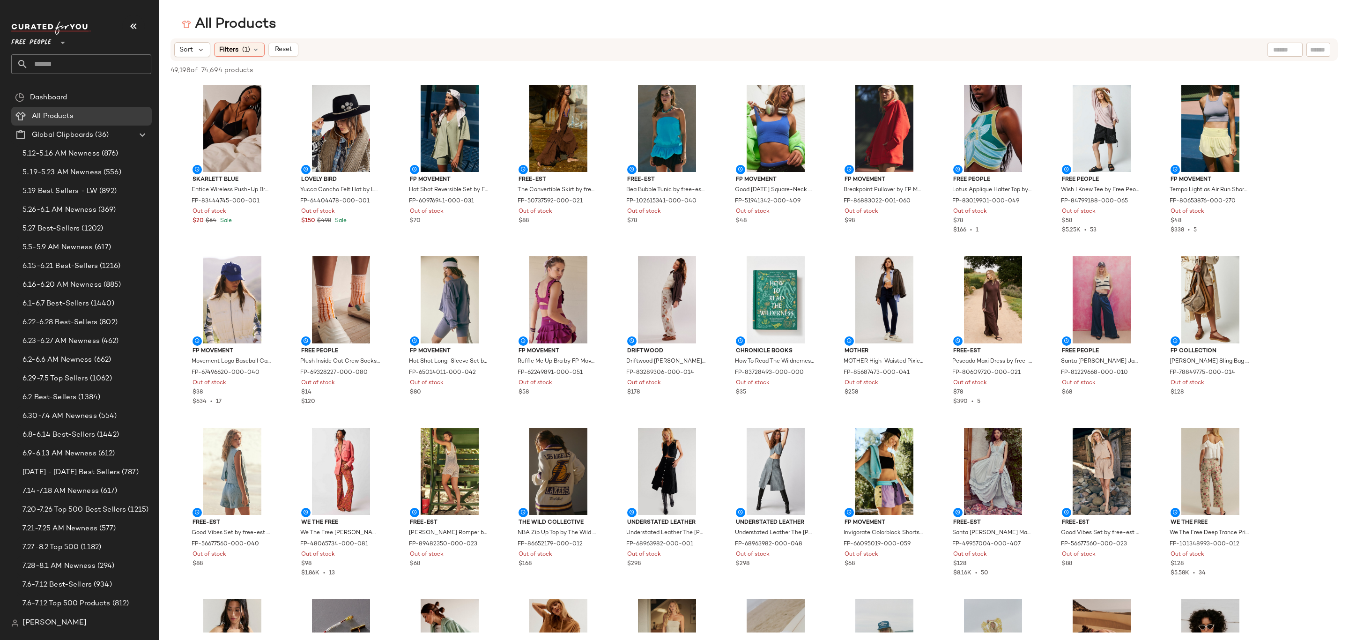
click at [251, 48] on div "Filters (1)" at bounding box center [239, 50] width 51 height 14
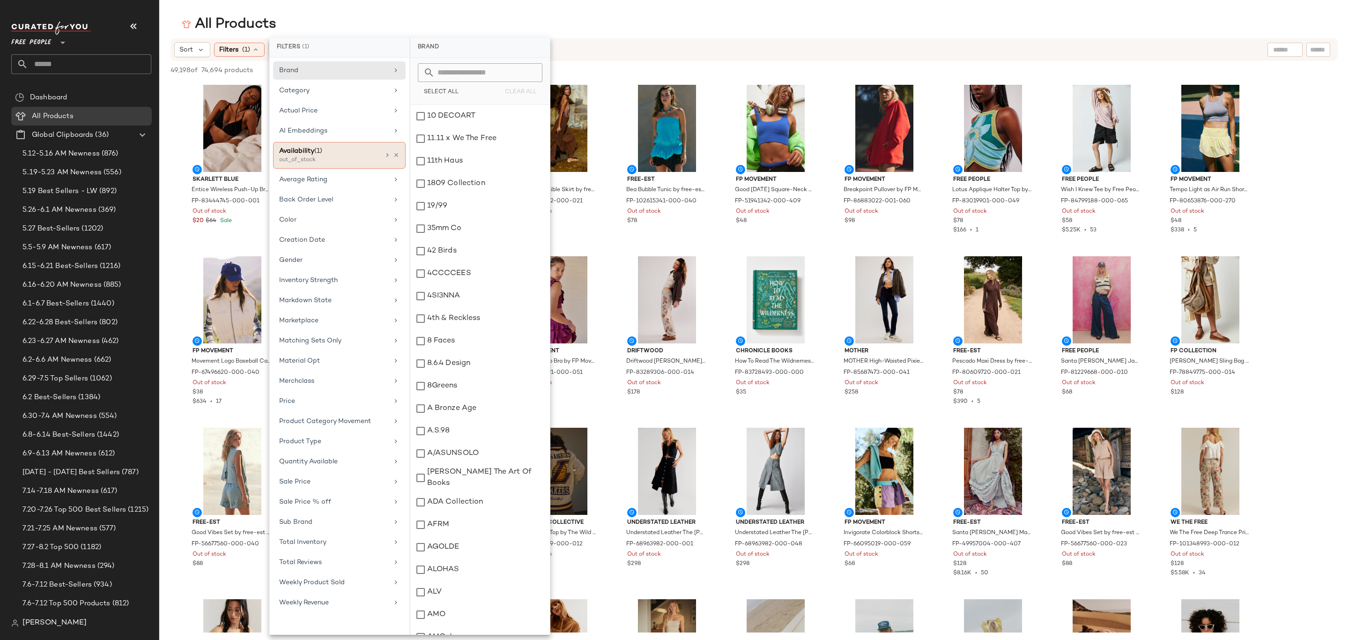
click at [328, 155] on div "Availability (1)" at bounding box center [329, 151] width 101 height 10
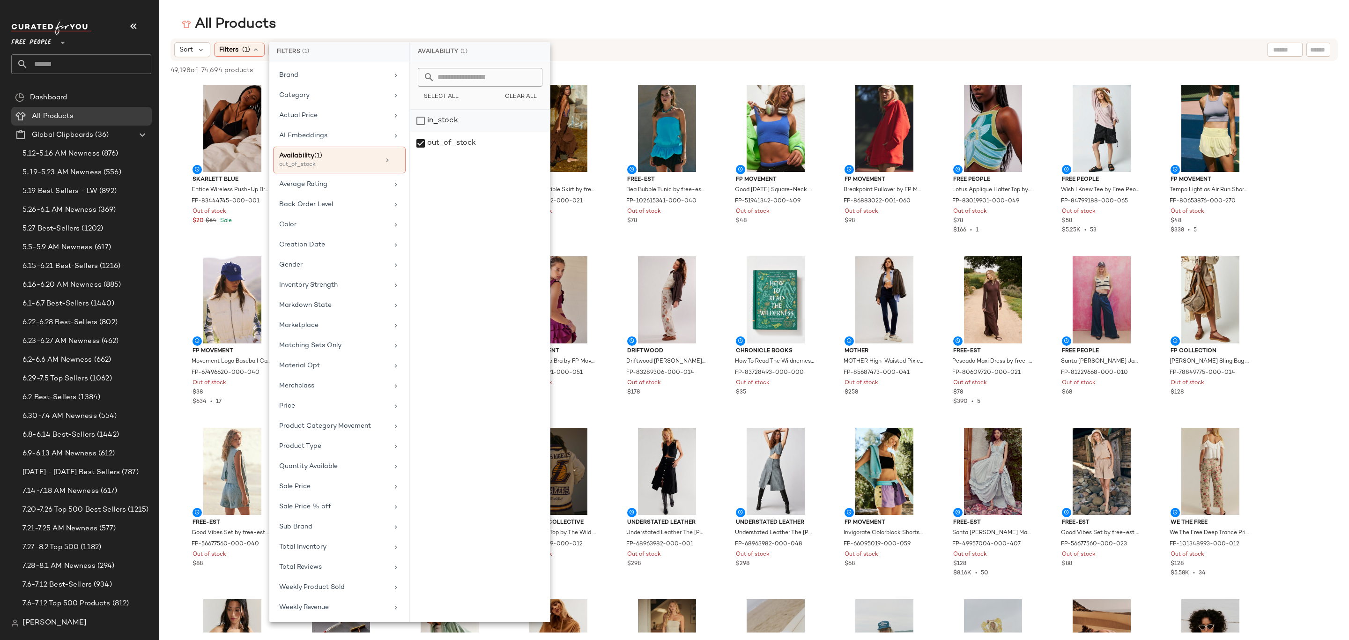
click at [434, 132] on div "in_stock" at bounding box center [480, 143] width 140 height 22
click at [445, 138] on div "out_of_stock" at bounding box center [480, 143] width 140 height 22
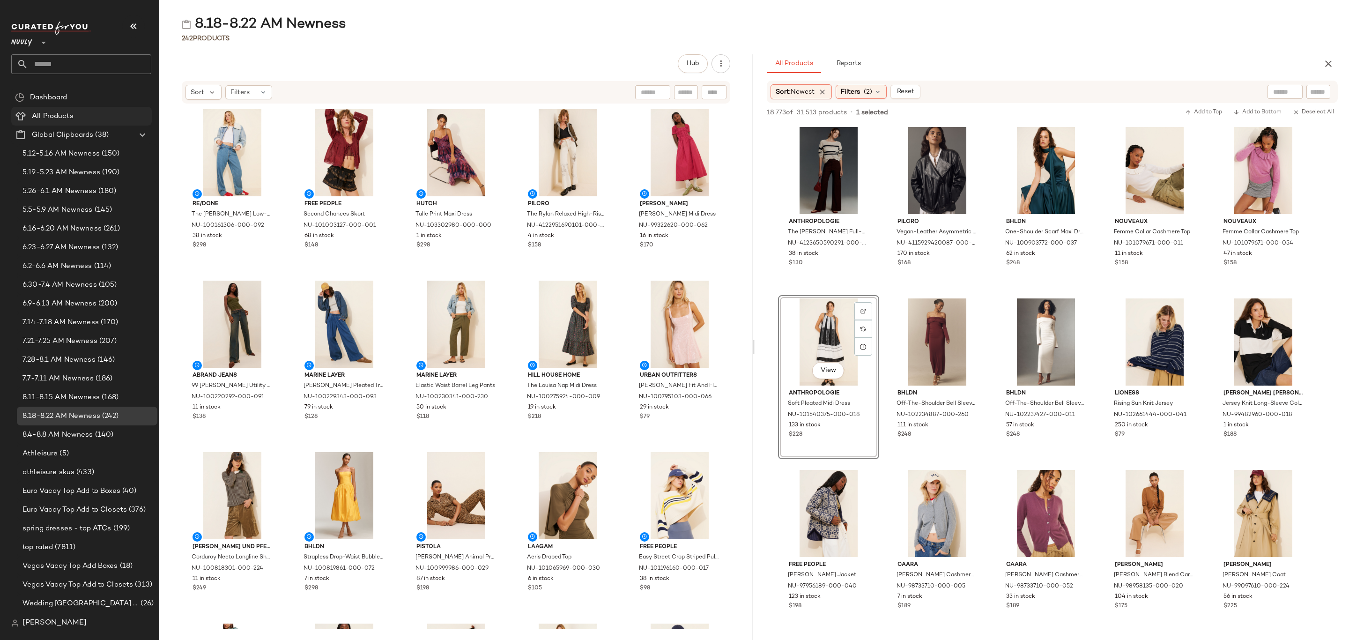
click at [94, 114] on div "All Products" at bounding box center [88, 116] width 119 height 11
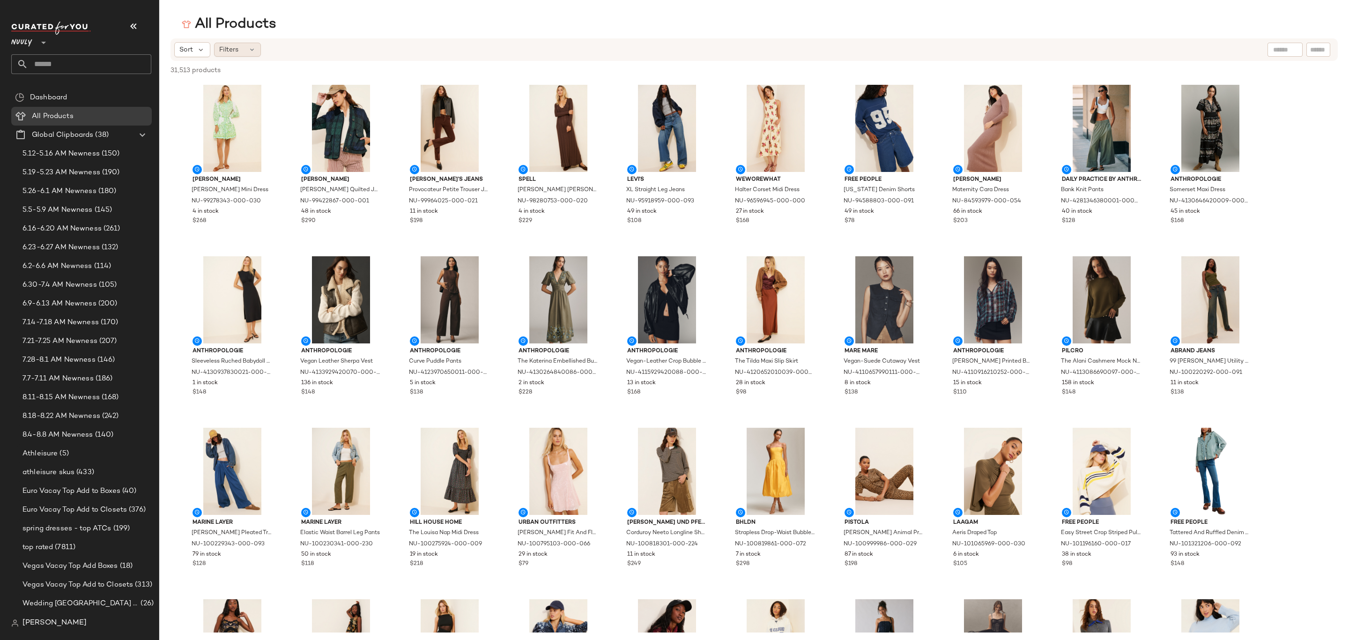
click at [229, 50] on span "Filters" at bounding box center [228, 50] width 19 height 10
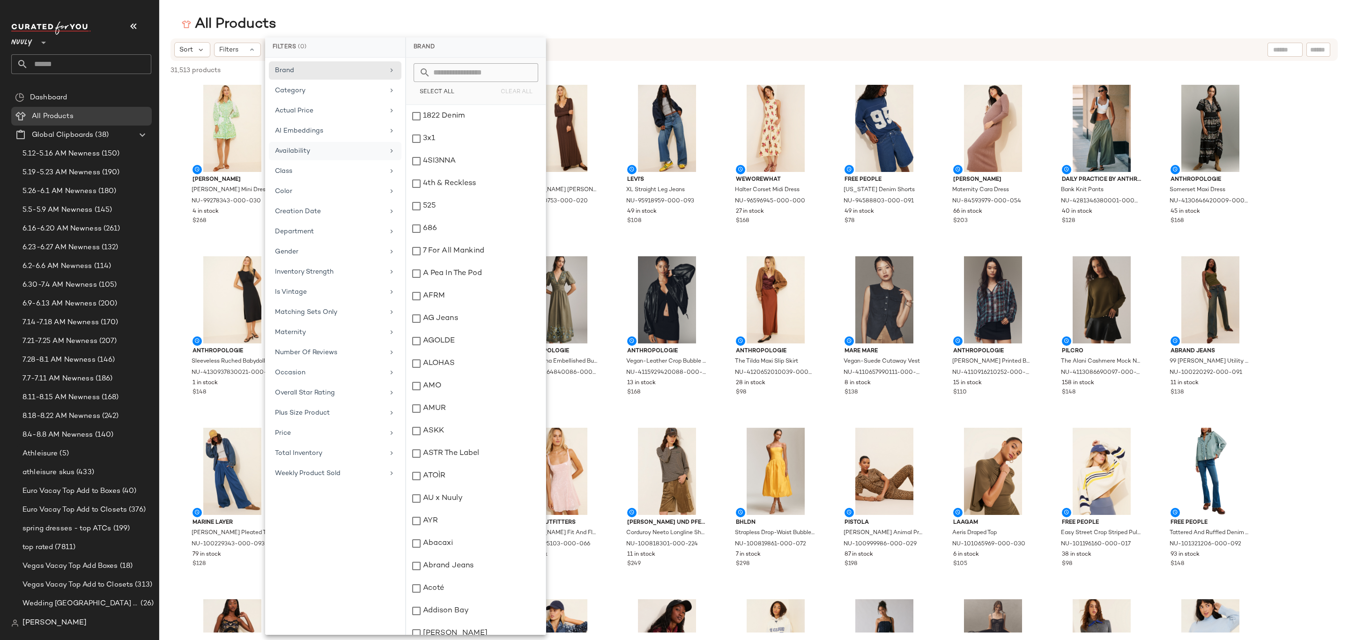
click at [337, 148] on div "Availability" at bounding box center [329, 151] width 109 height 10
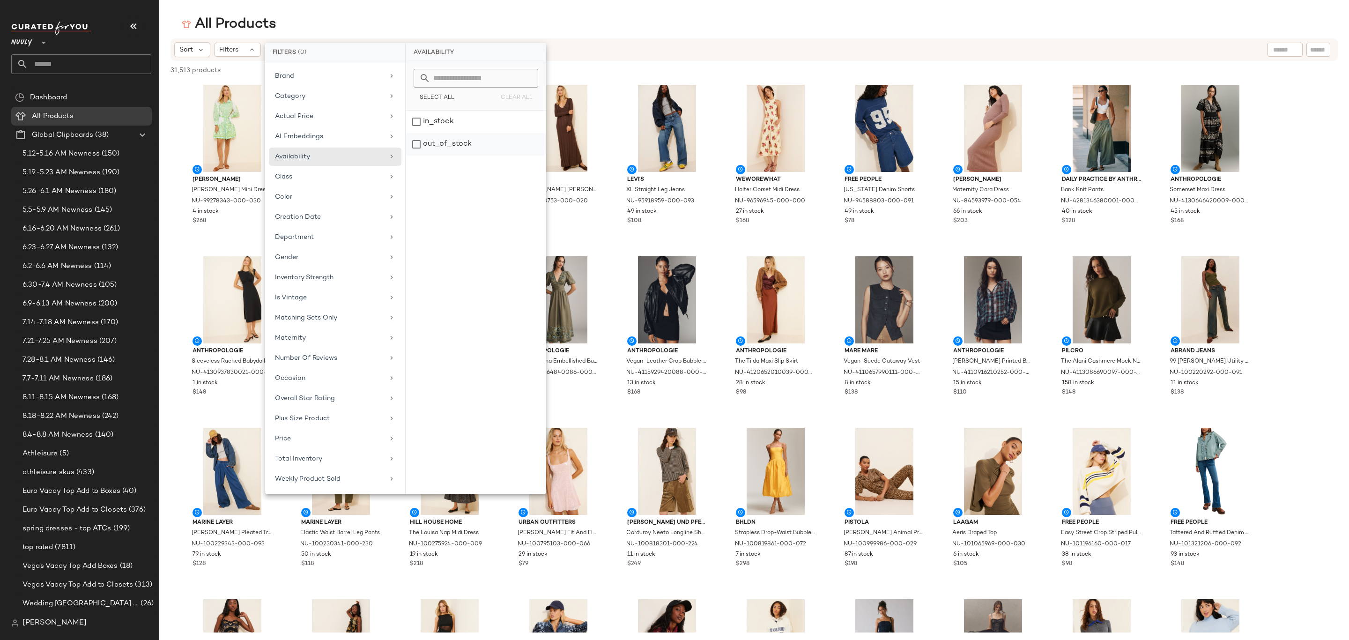
click at [451, 139] on div "out_of_stock" at bounding box center [476, 144] width 140 height 22
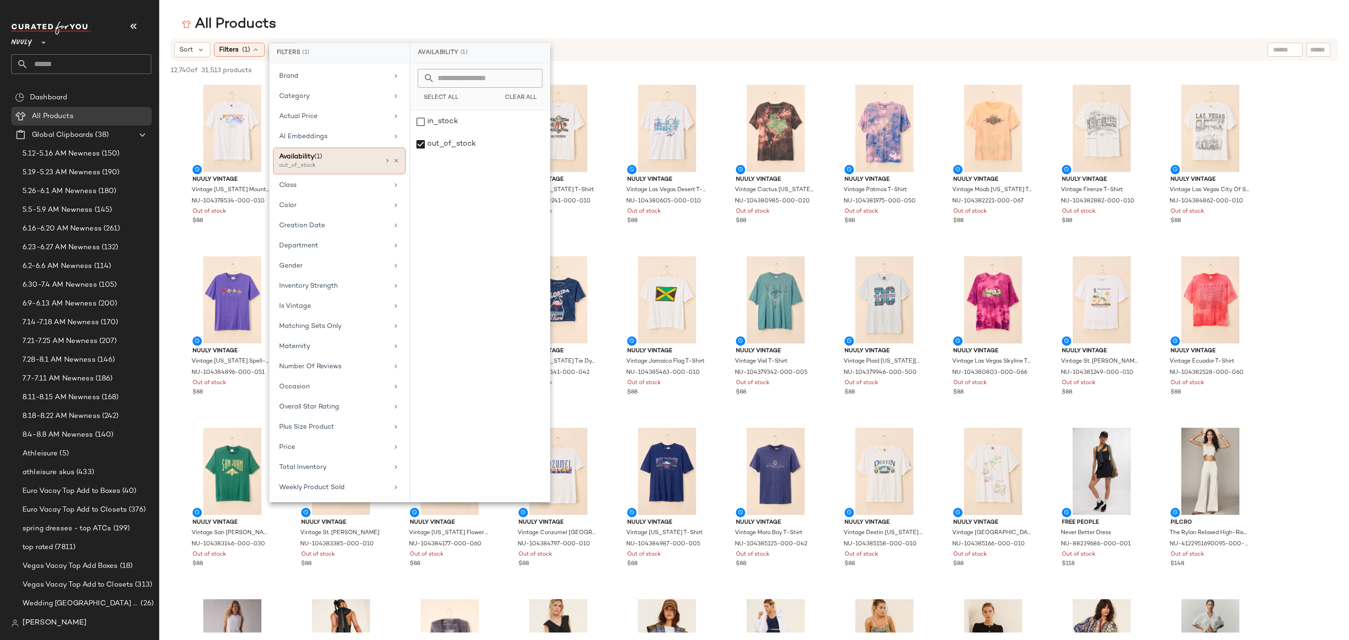
click at [371, 159] on div "Availability (1)" at bounding box center [329, 157] width 101 height 10
click at [438, 143] on div "out_of_stock" at bounding box center [480, 144] width 140 height 22
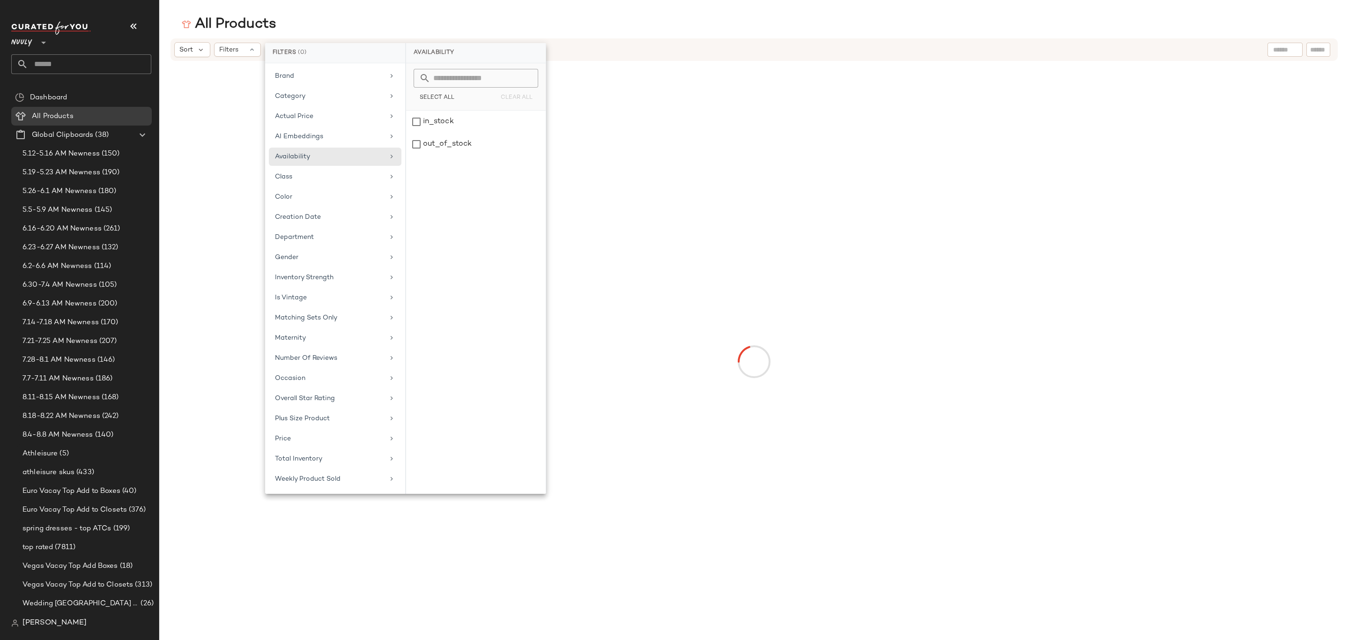
click at [440, 133] on div "in_stock" at bounding box center [476, 144] width 140 height 22
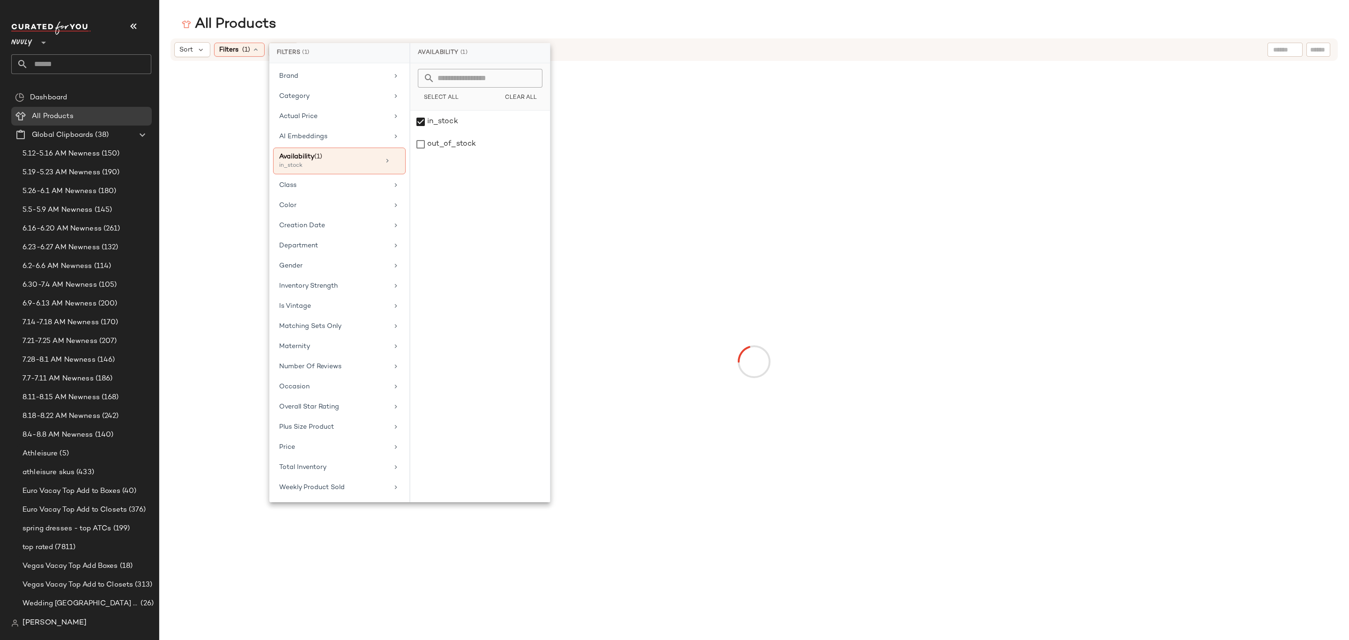
click at [668, 19] on div "All Products" at bounding box center [754, 24] width 1190 height 19
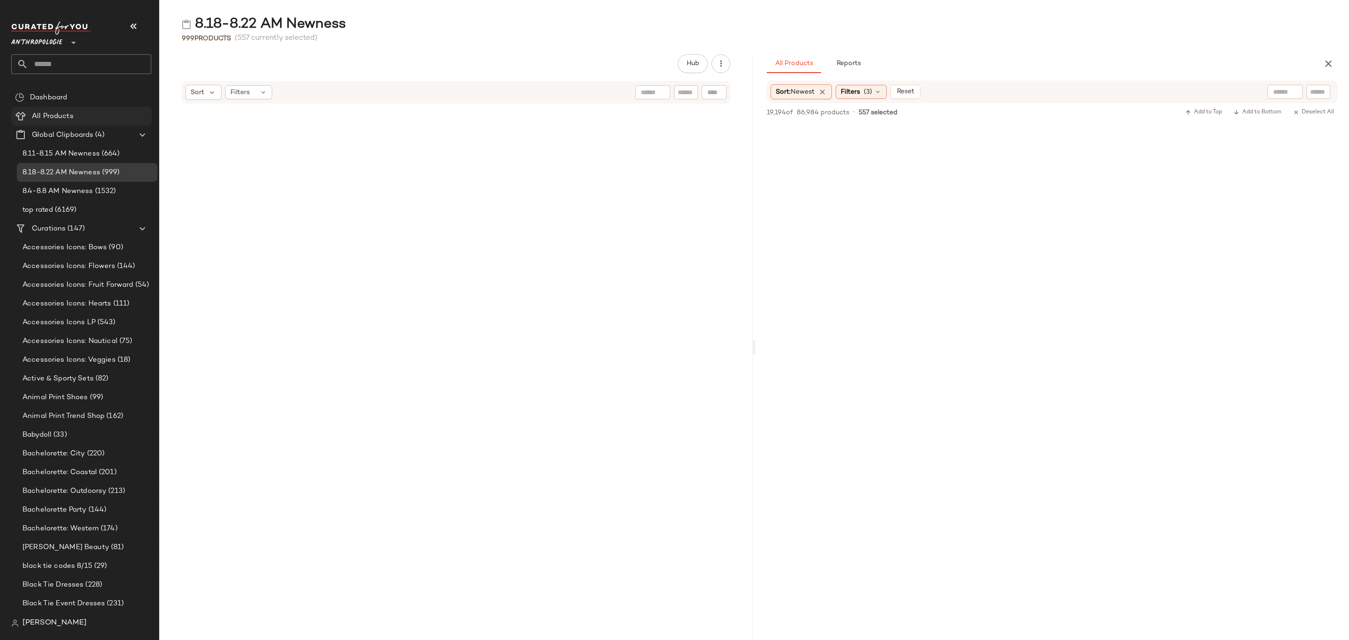
scroll to position [7167, 0]
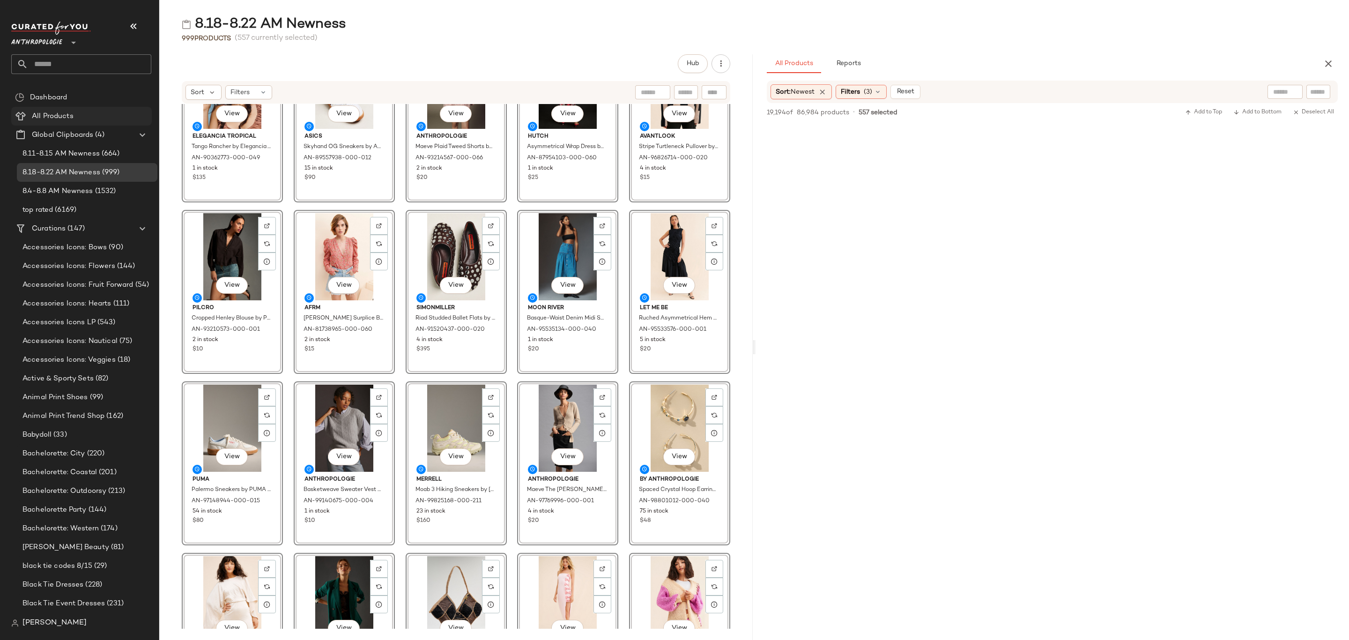
click at [72, 111] on span "All Products" at bounding box center [53, 116] width 42 height 11
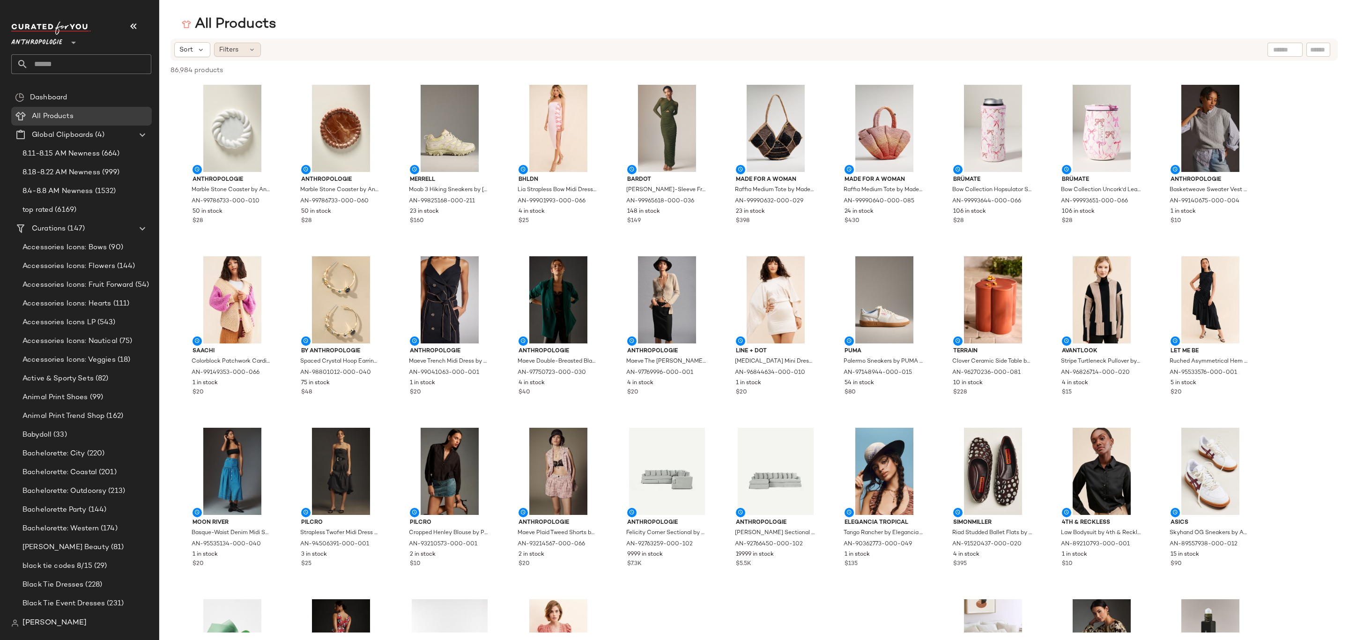
click at [248, 55] on div "Filters" at bounding box center [237, 50] width 47 height 14
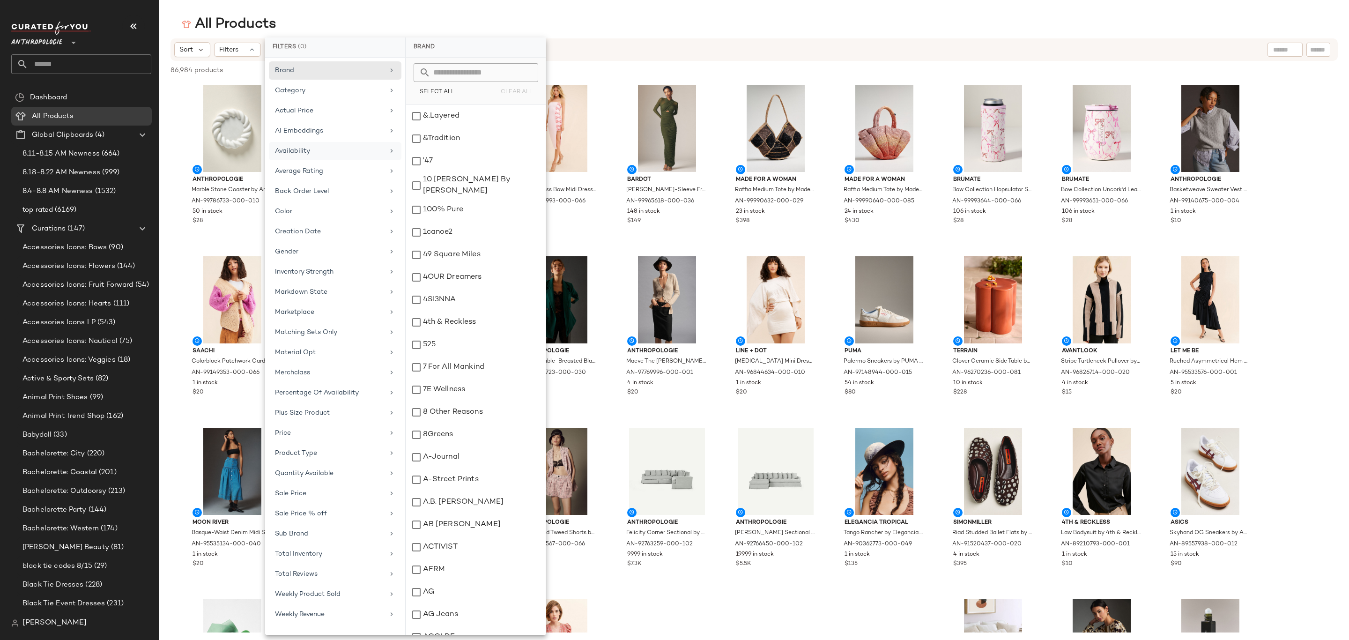
click at [326, 162] on div "Availability" at bounding box center [335, 171] width 133 height 18
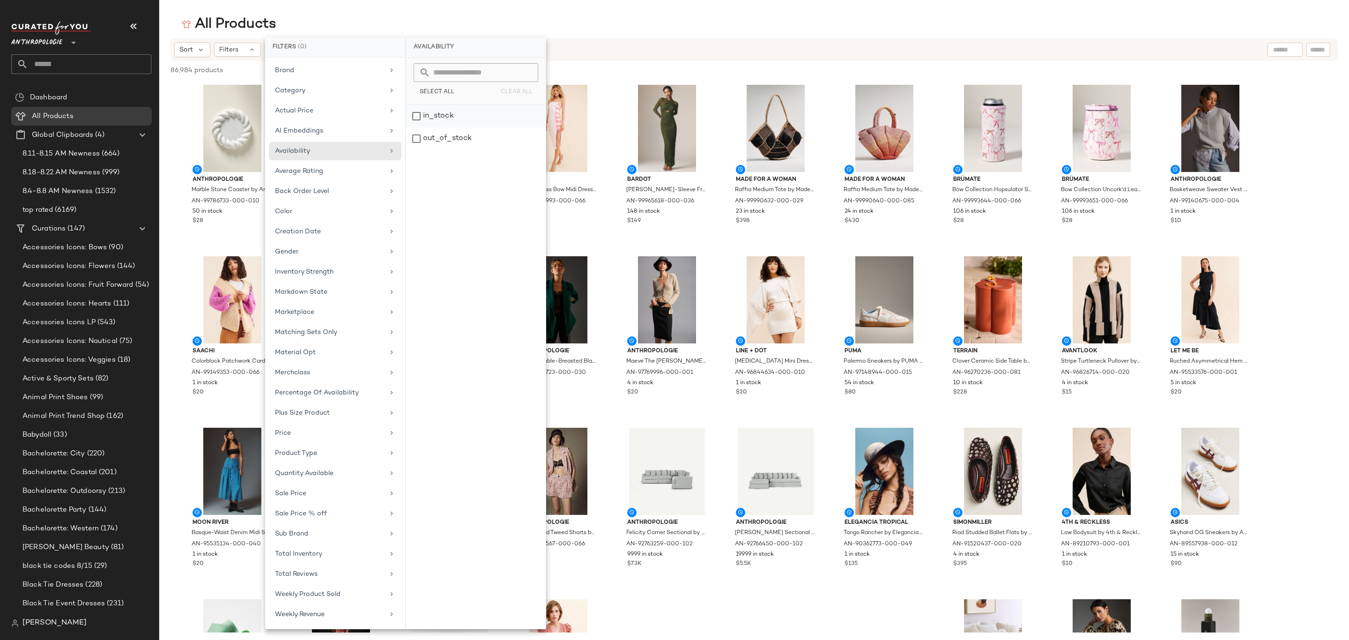
click at [445, 127] on div "in_stock" at bounding box center [476, 138] width 140 height 22
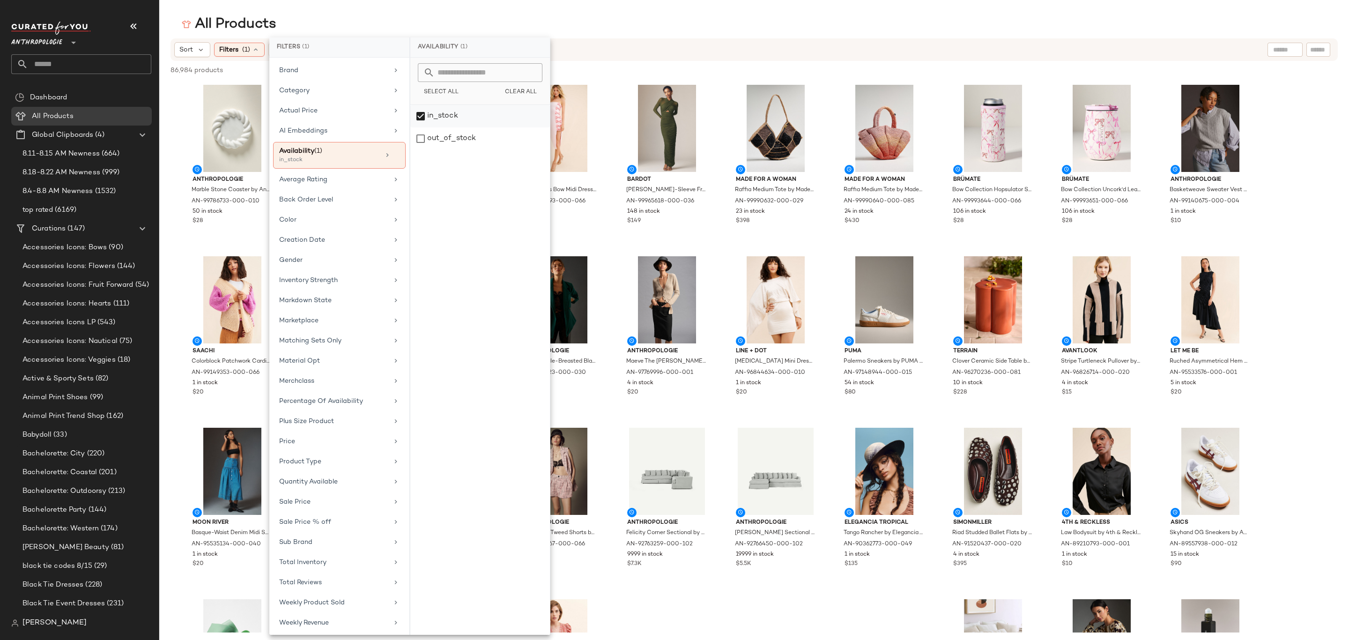
click at [457, 127] on div "in_stock" at bounding box center [480, 138] width 140 height 22
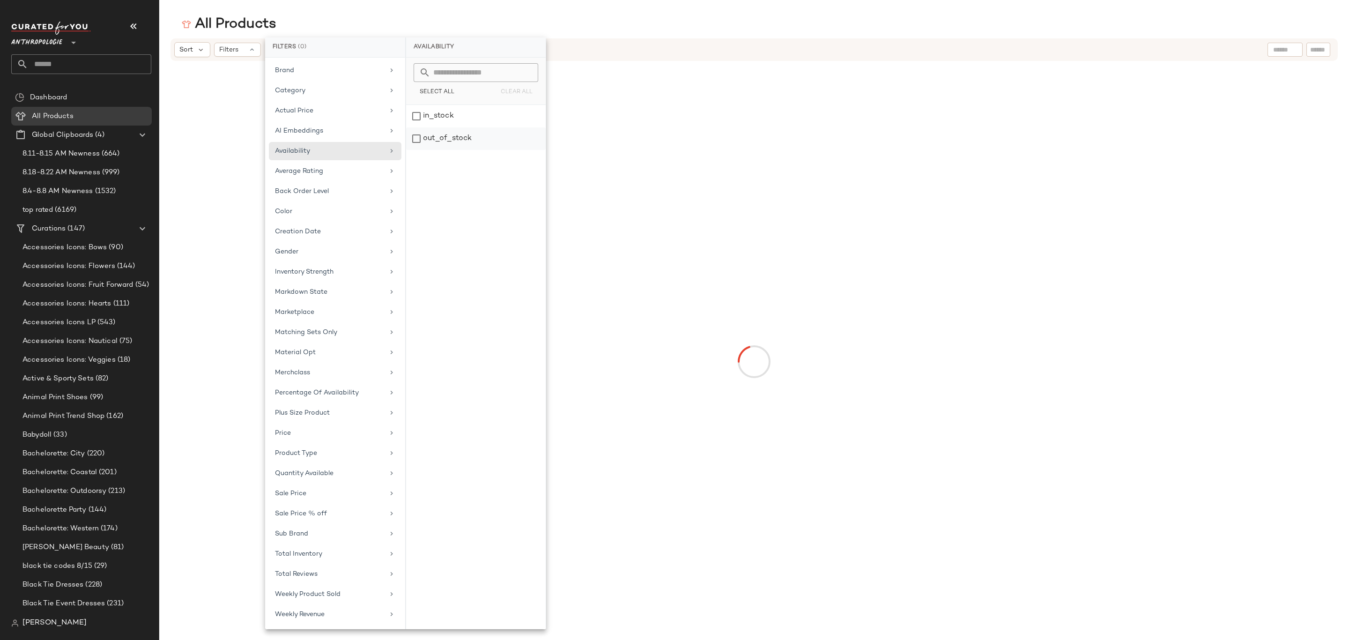
click at [460, 140] on div "out_of_stock" at bounding box center [476, 138] width 140 height 22
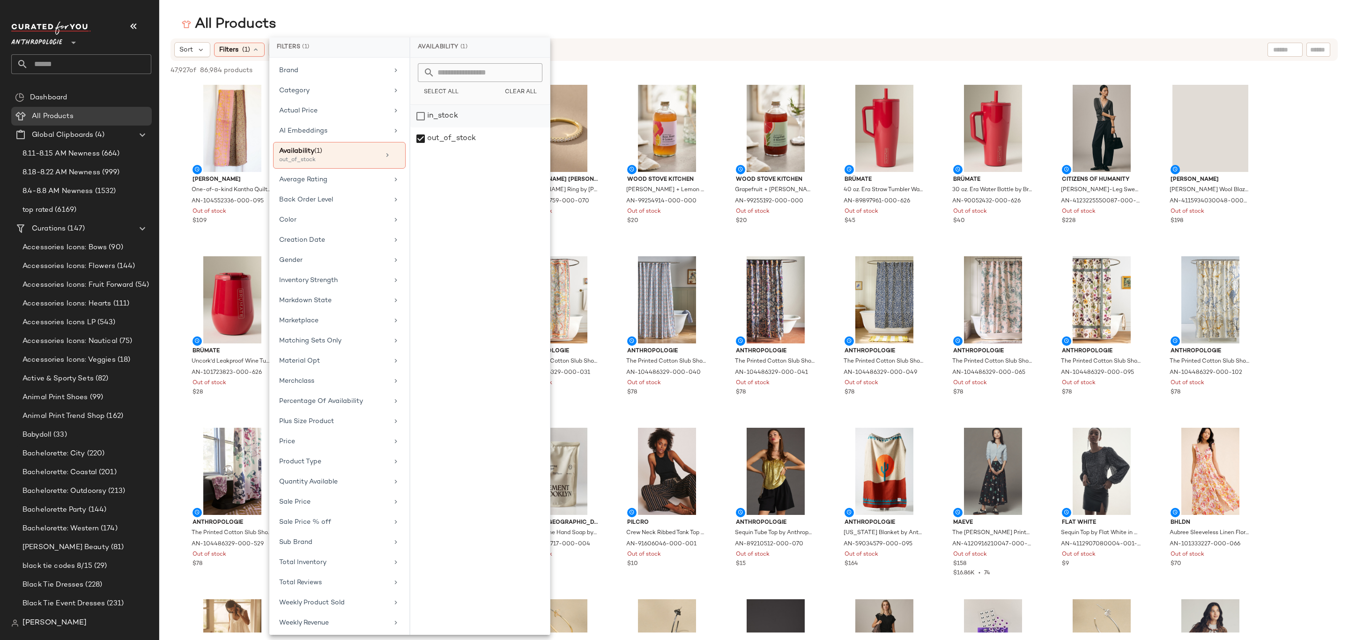
click at [443, 135] on div "out_of_stock" at bounding box center [480, 138] width 140 height 22
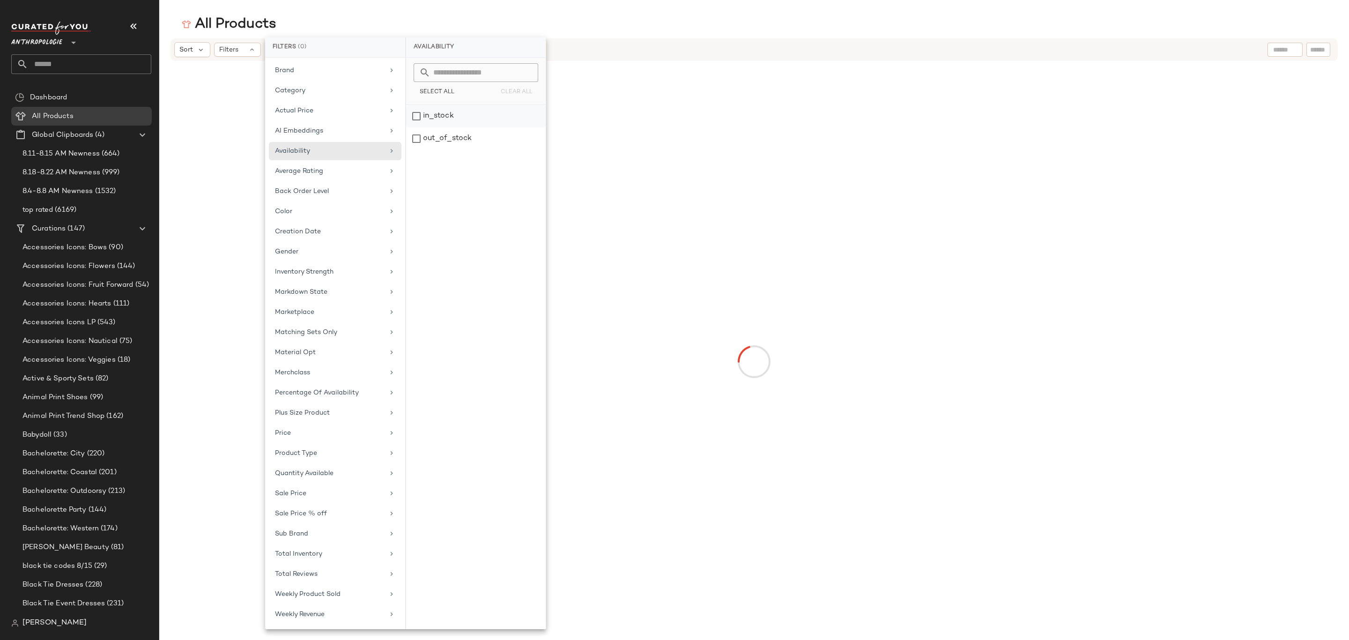
click at [447, 127] on div "in_stock" at bounding box center [476, 138] width 140 height 22
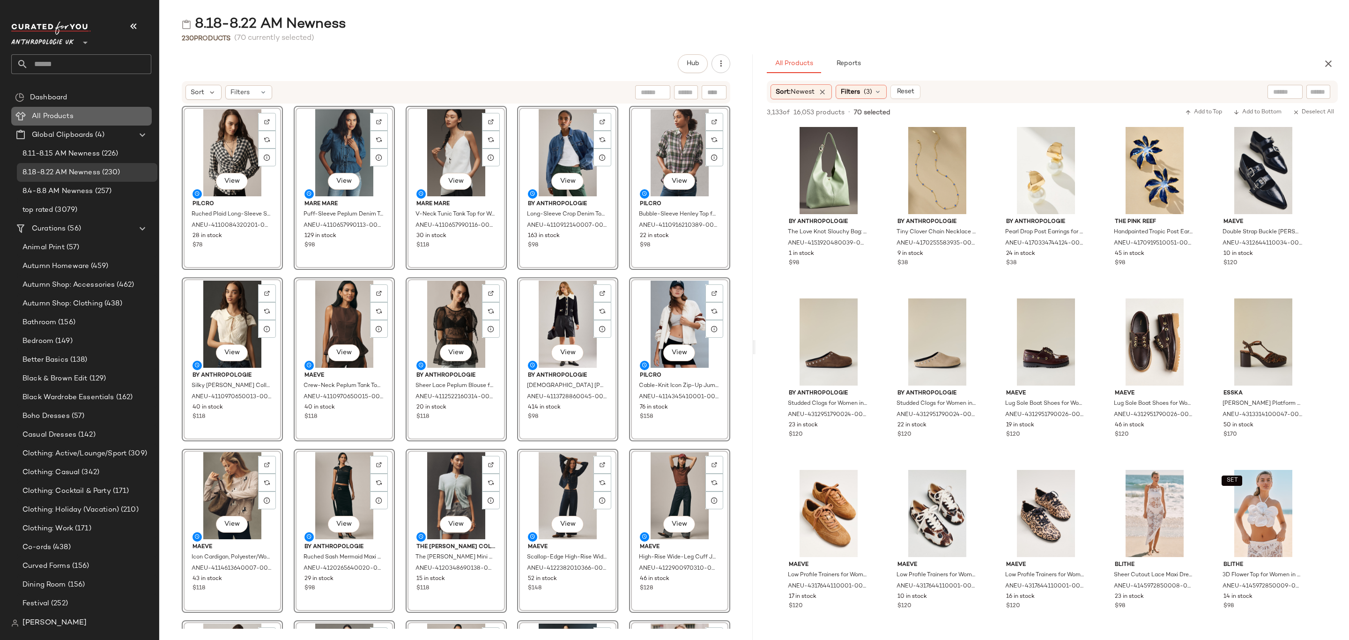
click at [60, 117] on span "All Products" at bounding box center [53, 116] width 42 height 11
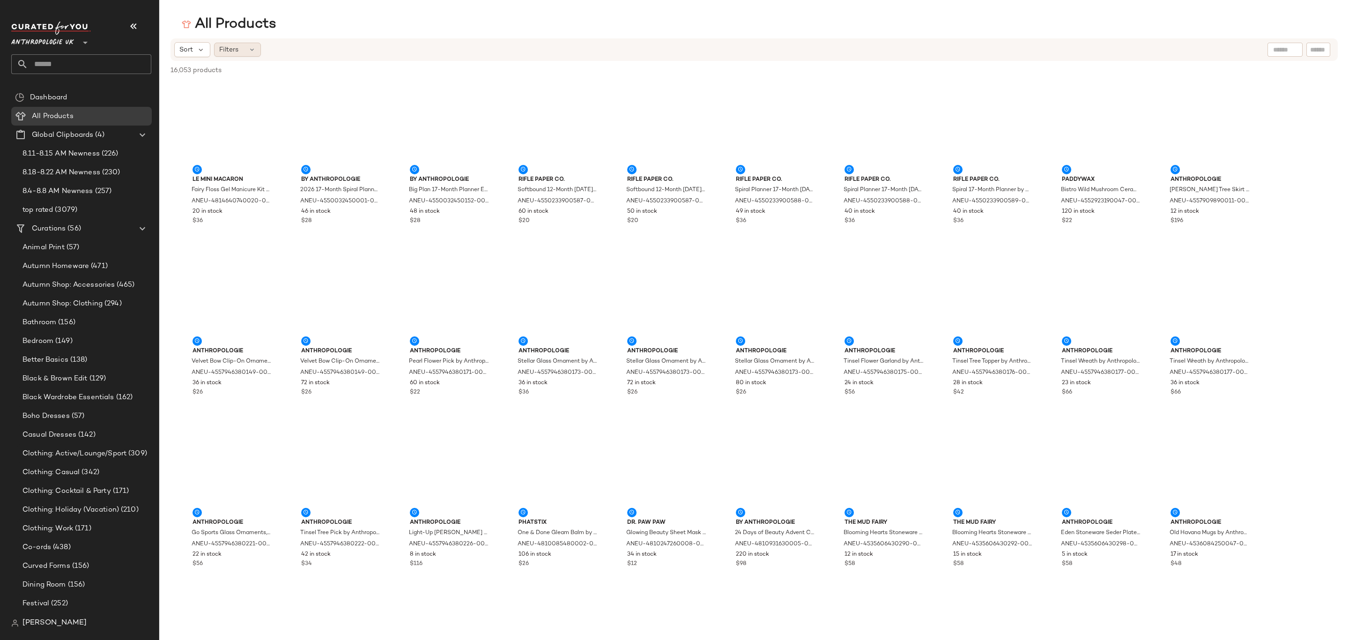
click at [253, 47] on icon at bounding box center [251, 49] width 7 height 7
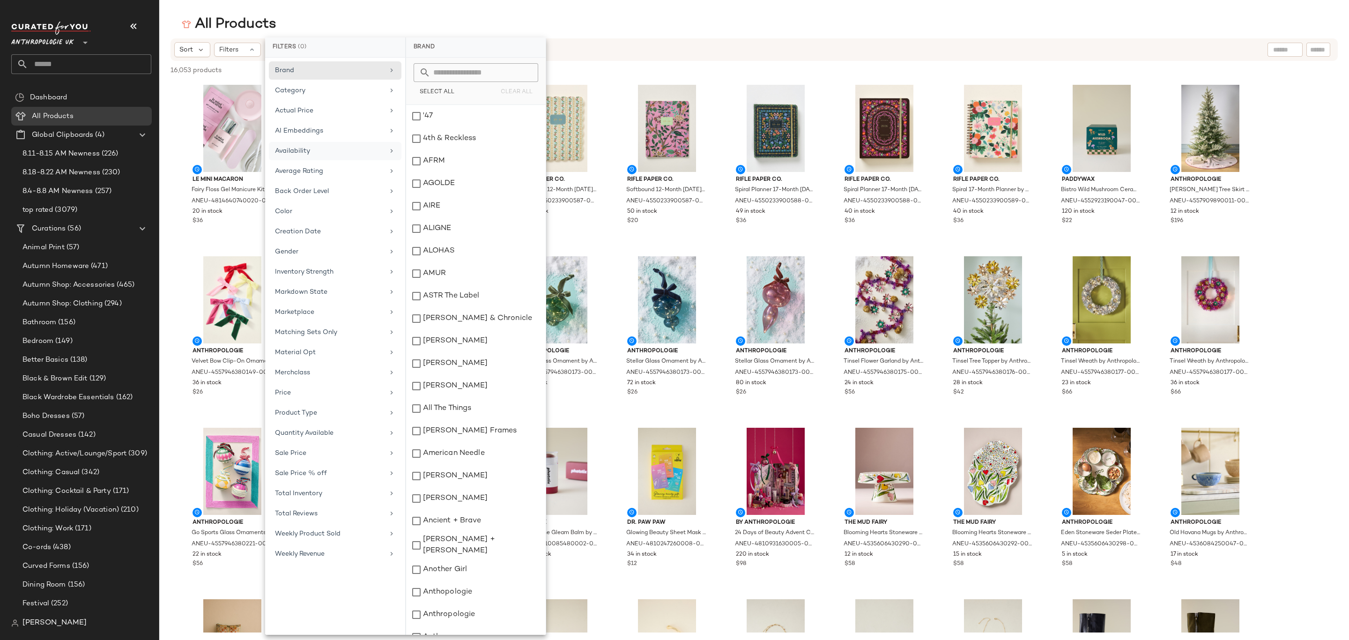
click at [312, 155] on div "Availability" at bounding box center [329, 151] width 109 height 10
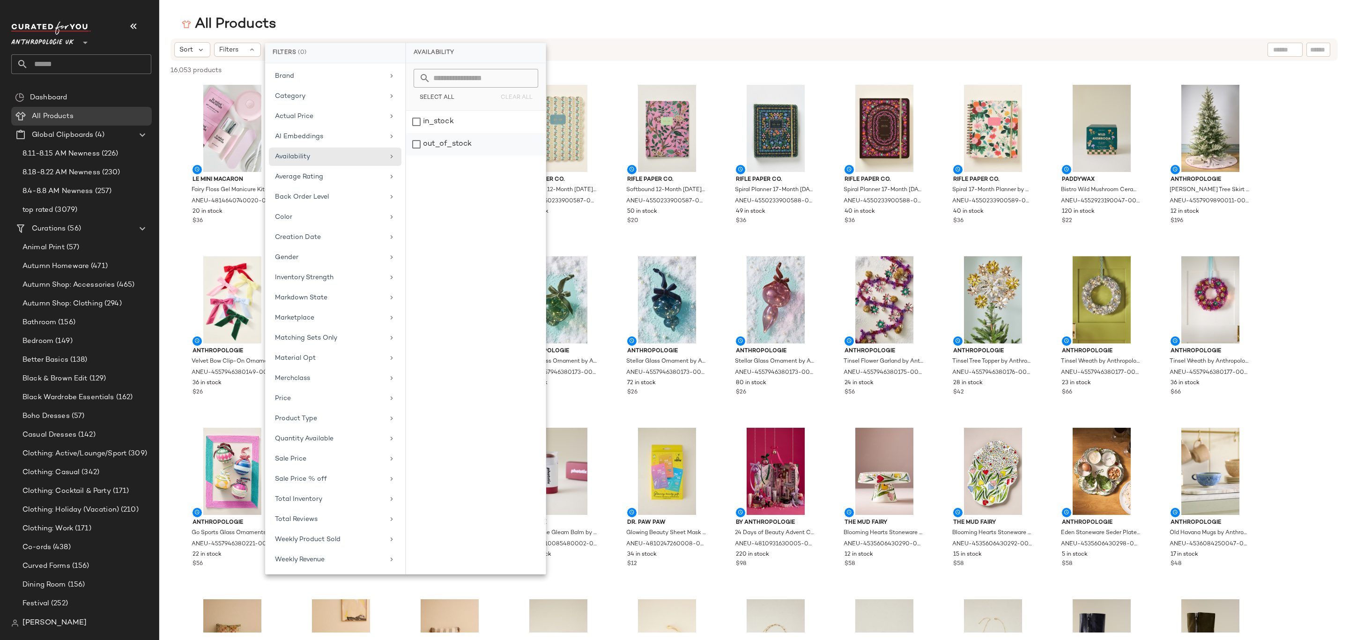
click at [447, 144] on div "out_of_stock" at bounding box center [476, 144] width 140 height 22
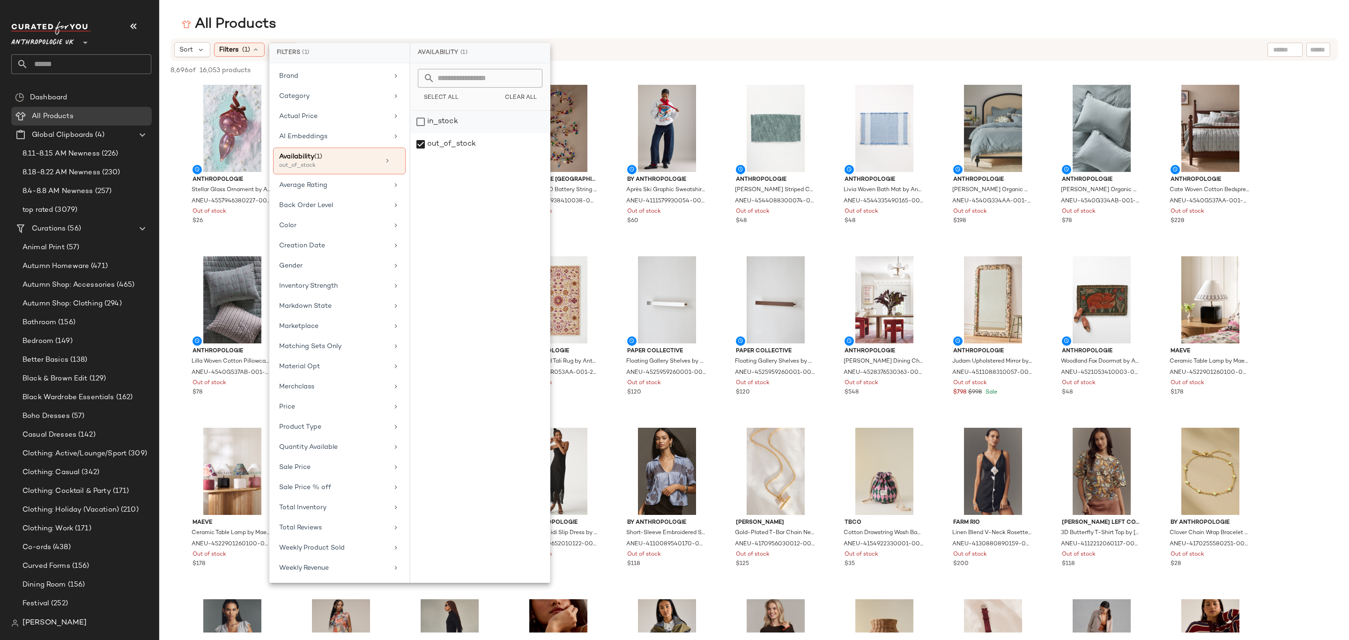
drag, startPoint x: 457, startPoint y: 143, endPoint x: 453, endPoint y: 127, distance: 16.8
click at [457, 142] on div "out_of_stock" at bounding box center [480, 144] width 140 height 22
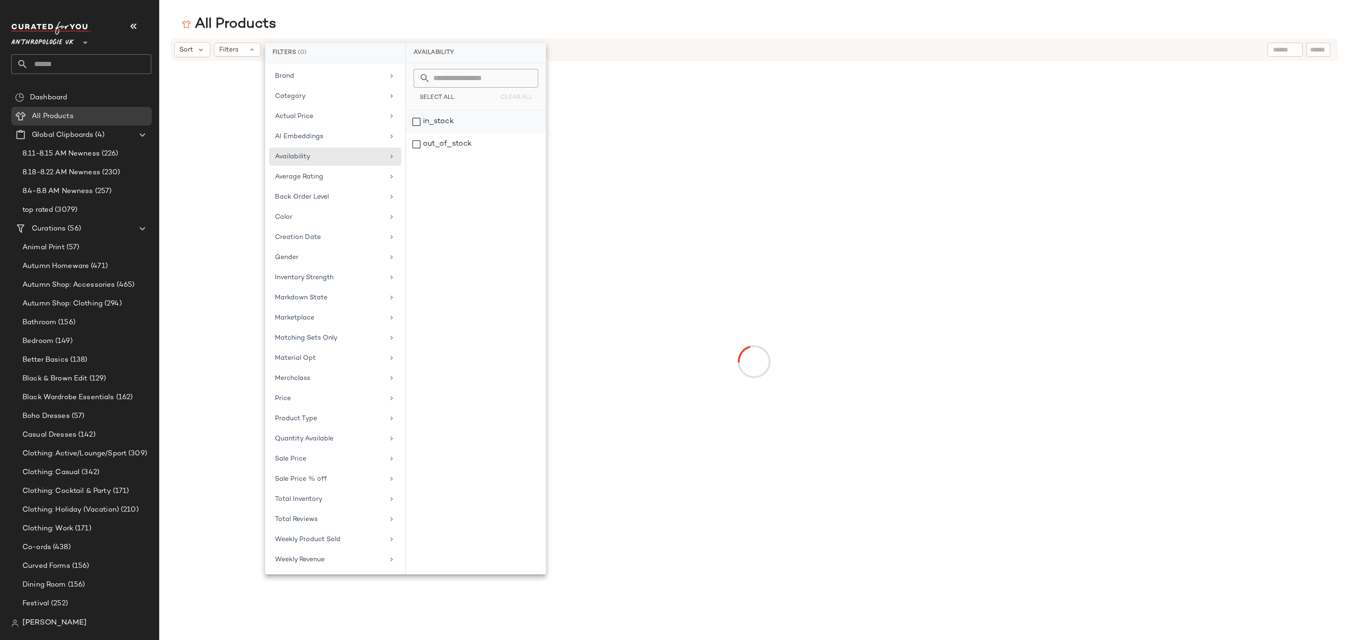
click at [453, 133] on div "in_stock" at bounding box center [476, 144] width 140 height 22
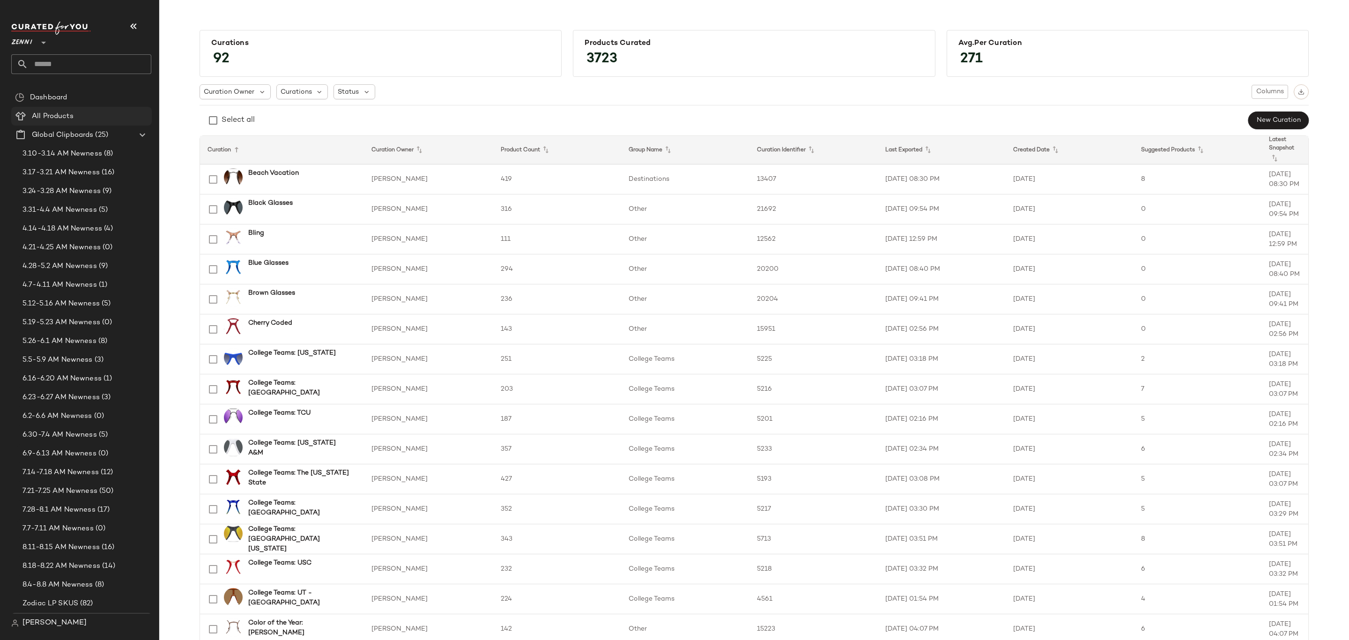
click at [47, 112] on span "All Products" at bounding box center [53, 116] width 42 height 11
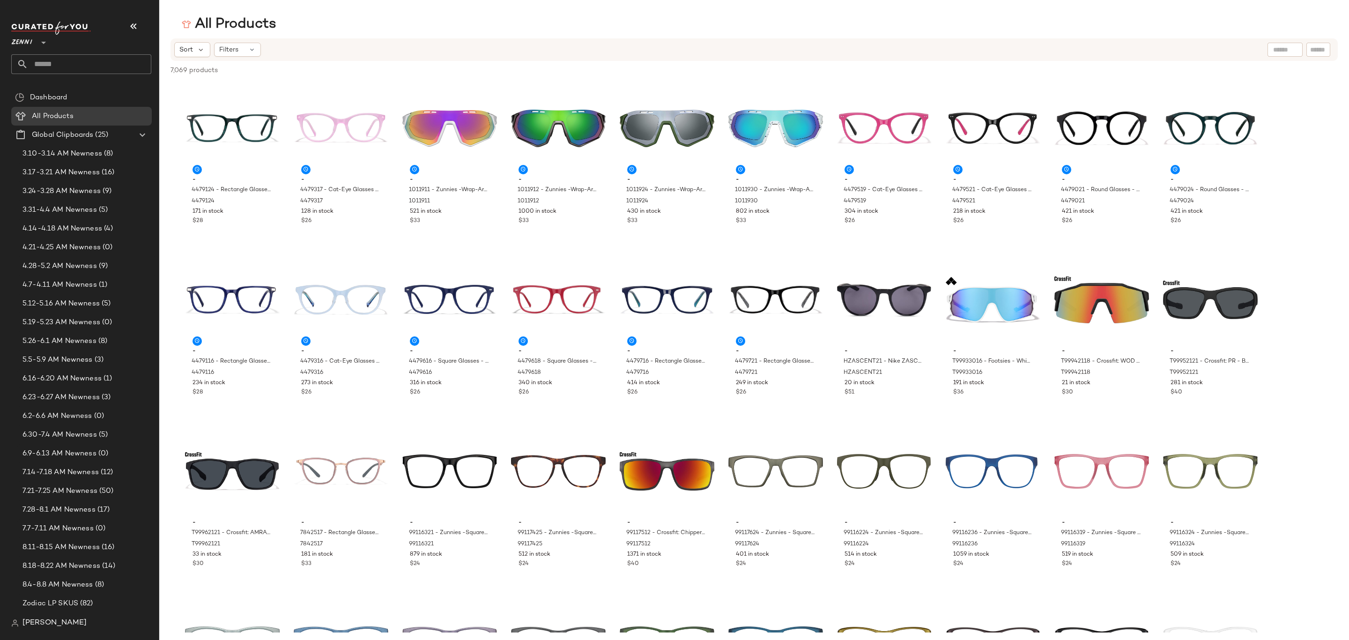
drag, startPoint x: 246, startPoint y: 49, endPoint x: 253, endPoint y: 57, distance: 10.3
click at [247, 49] on div "Filters" at bounding box center [237, 50] width 47 height 14
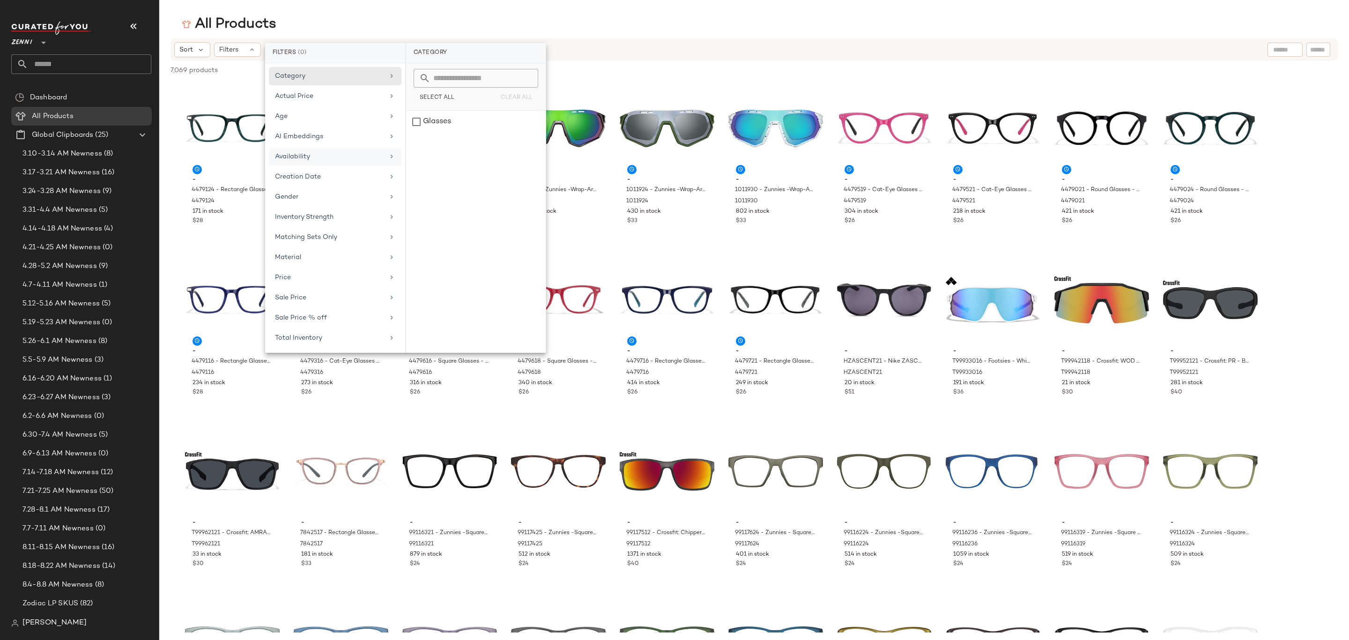
click at [331, 162] on div "Availability" at bounding box center [329, 157] width 109 height 10
click at [445, 153] on div "out_of_stock" at bounding box center [476, 144] width 140 height 22
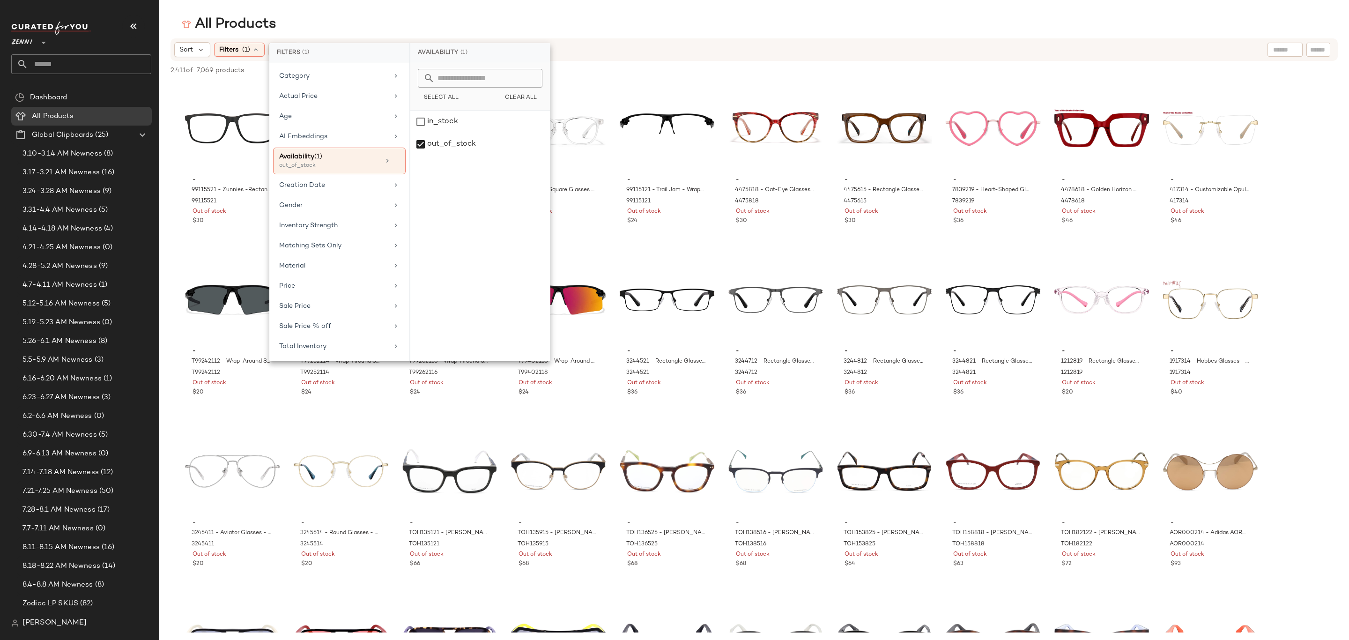
click at [643, 55] on div "Sort Filters (1) Reset" at bounding box center [693, 49] width 1038 height 15
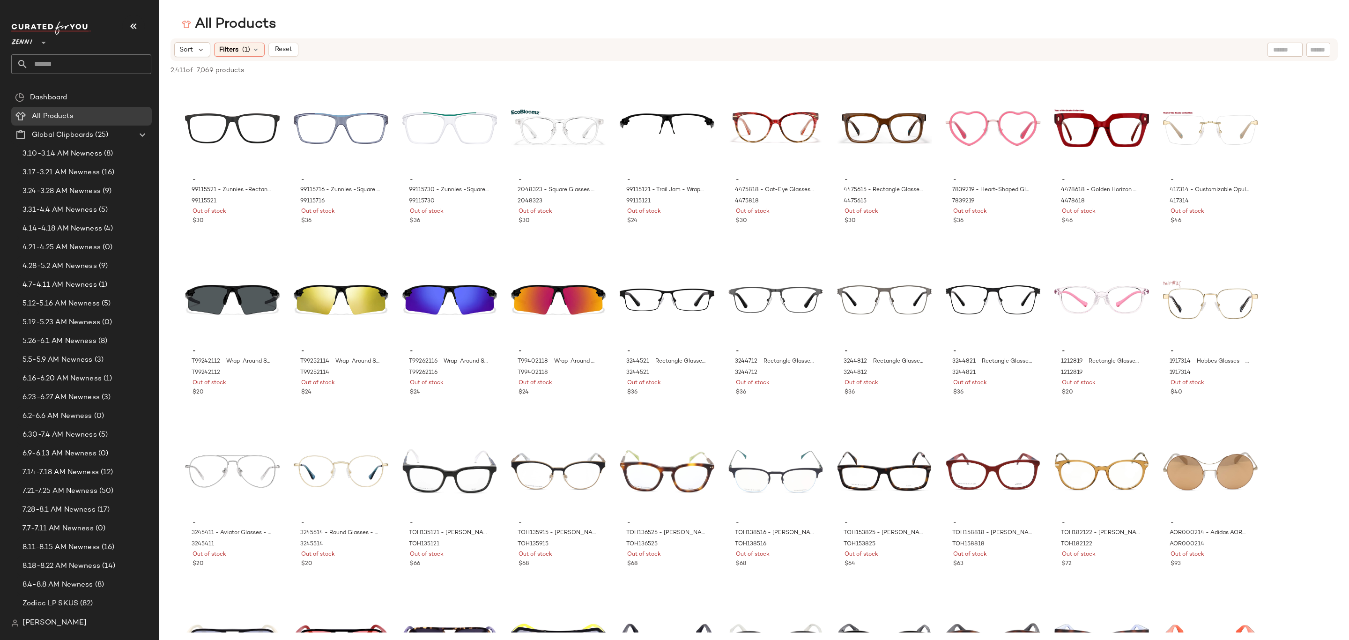
click at [253, 51] on icon at bounding box center [255, 49] width 7 height 7
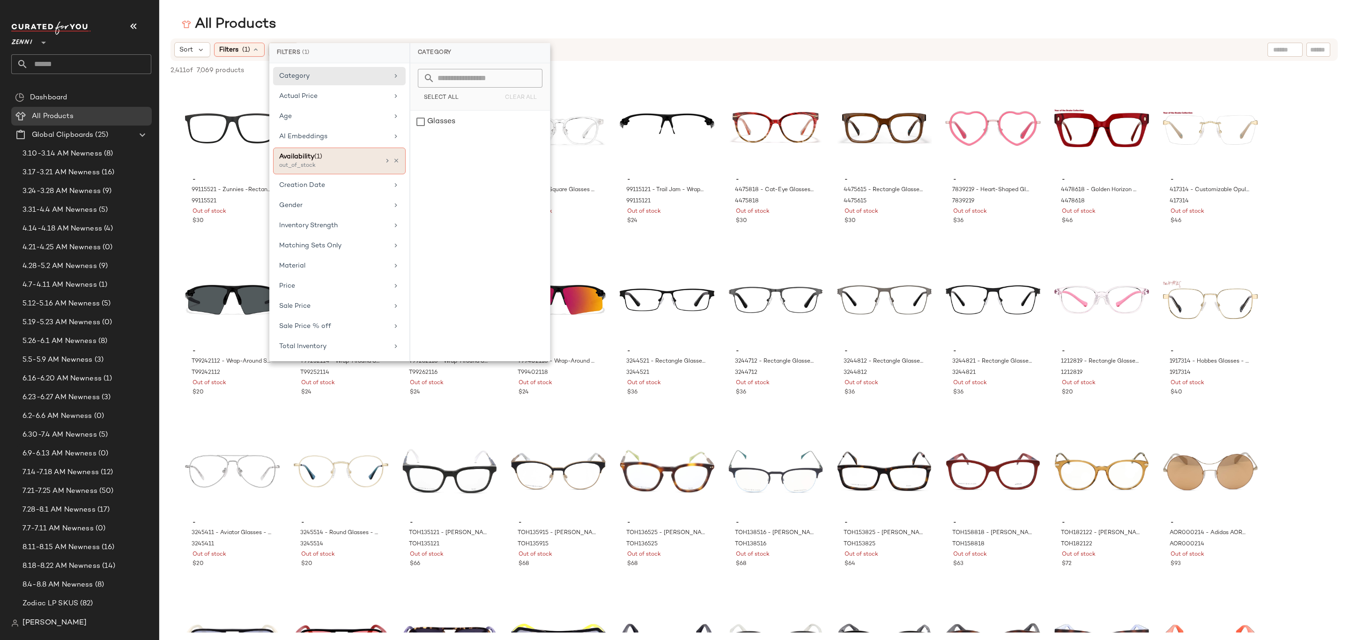
click at [388, 156] on div "Availability (1) out_of_stock" at bounding box center [339, 161] width 133 height 27
click at [457, 145] on div "out_of_stock" at bounding box center [480, 144] width 140 height 22
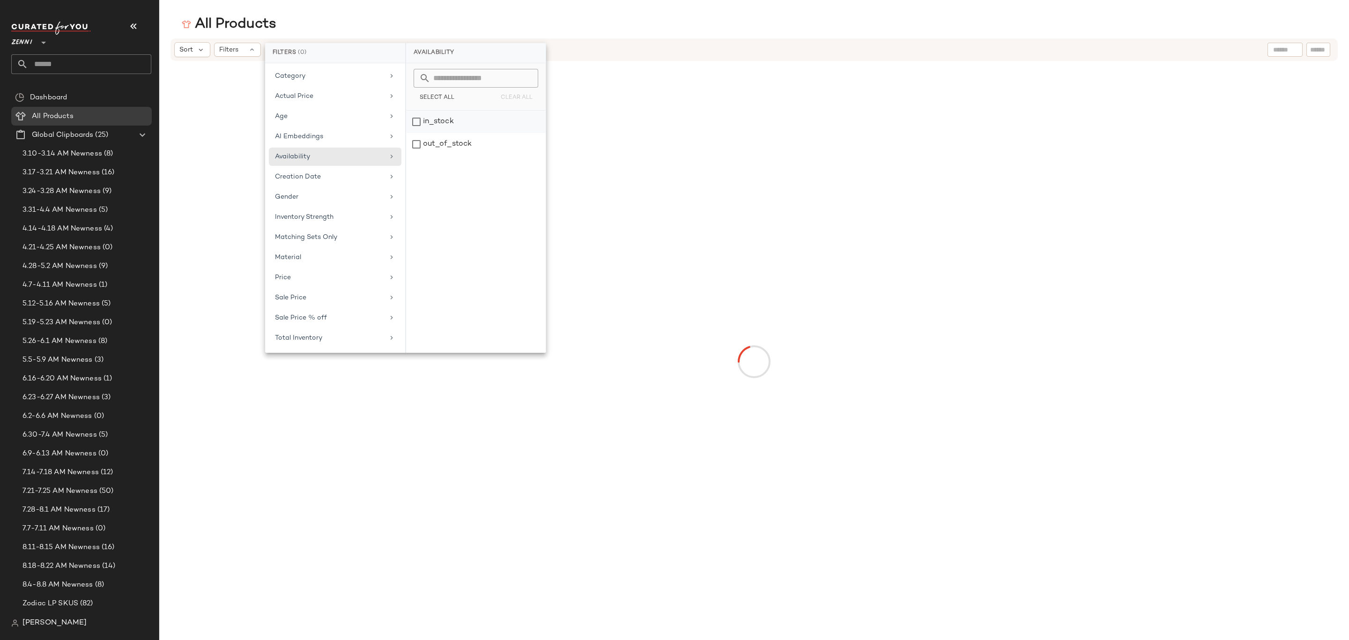
click at [447, 133] on div "in_stock" at bounding box center [476, 144] width 140 height 22
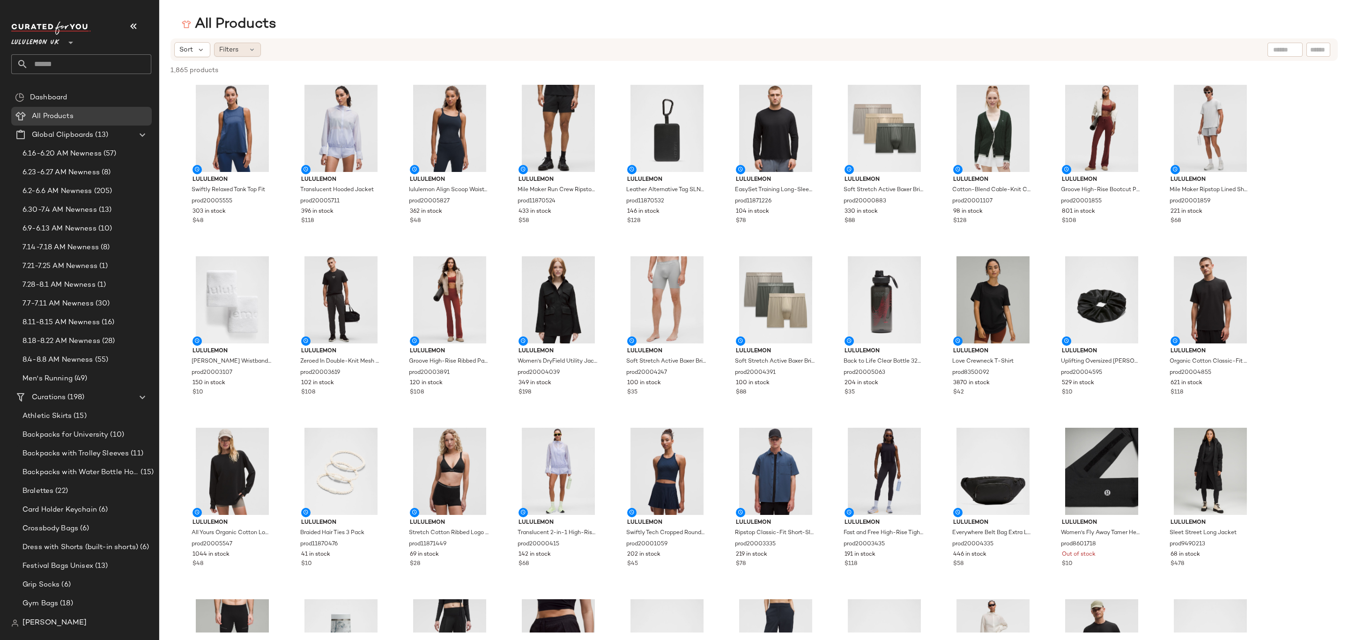
click at [240, 53] on div "Filters" at bounding box center [237, 50] width 47 height 14
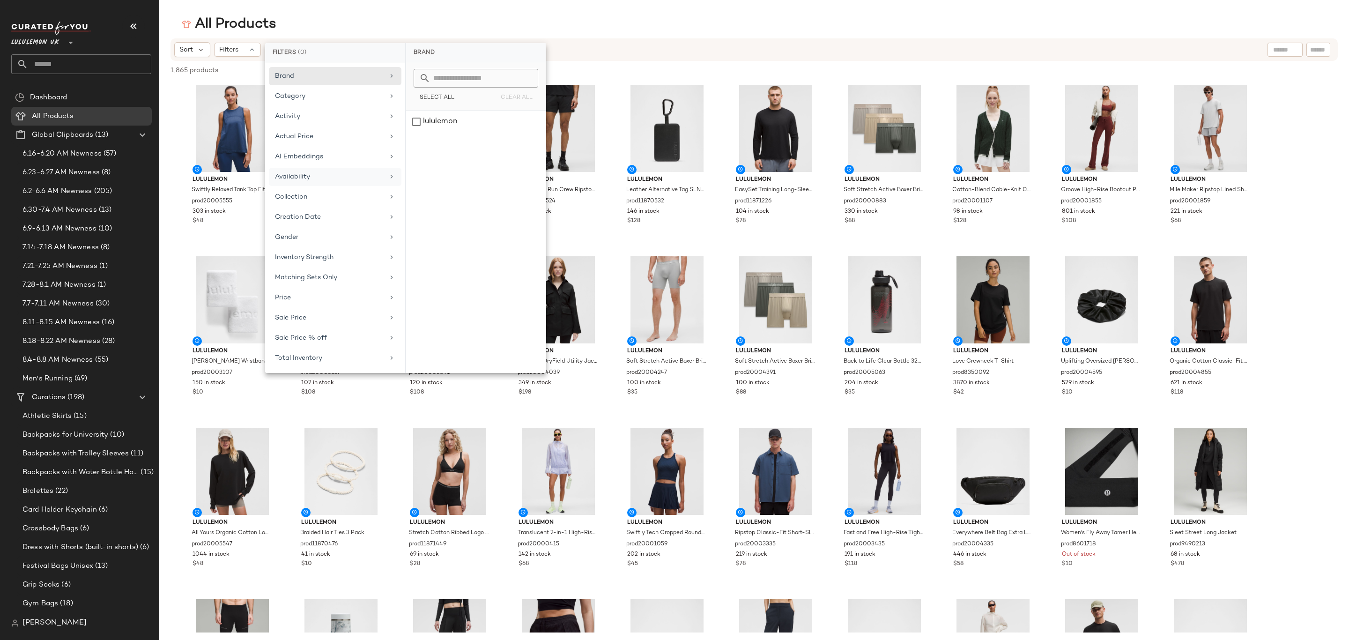
click at [346, 176] on div "Availability" at bounding box center [329, 177] width 109 height 10
click at [457, 133] on div "in_stock" at bounding box center [476, 144] width 140 height 22
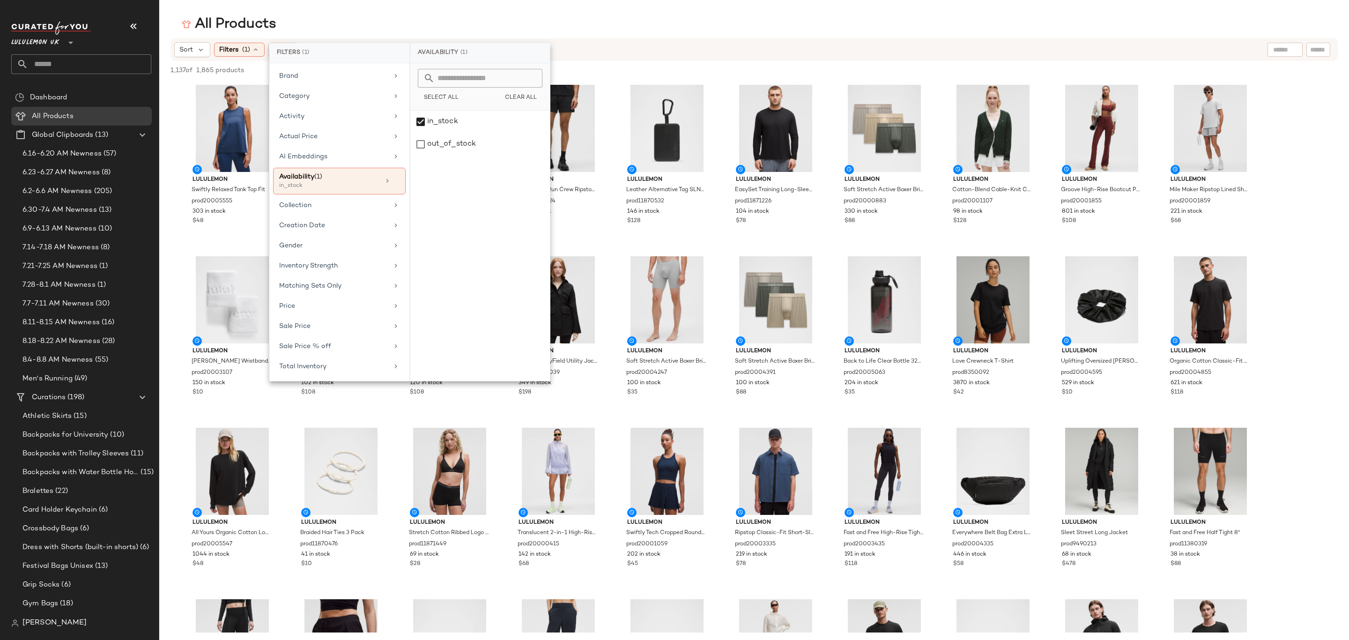
click at [693, 17] on div "All Products" at bounding box center [754, 24] width 1190 height 19
